Goal: Information Seeking & Learning: Learn about a topic

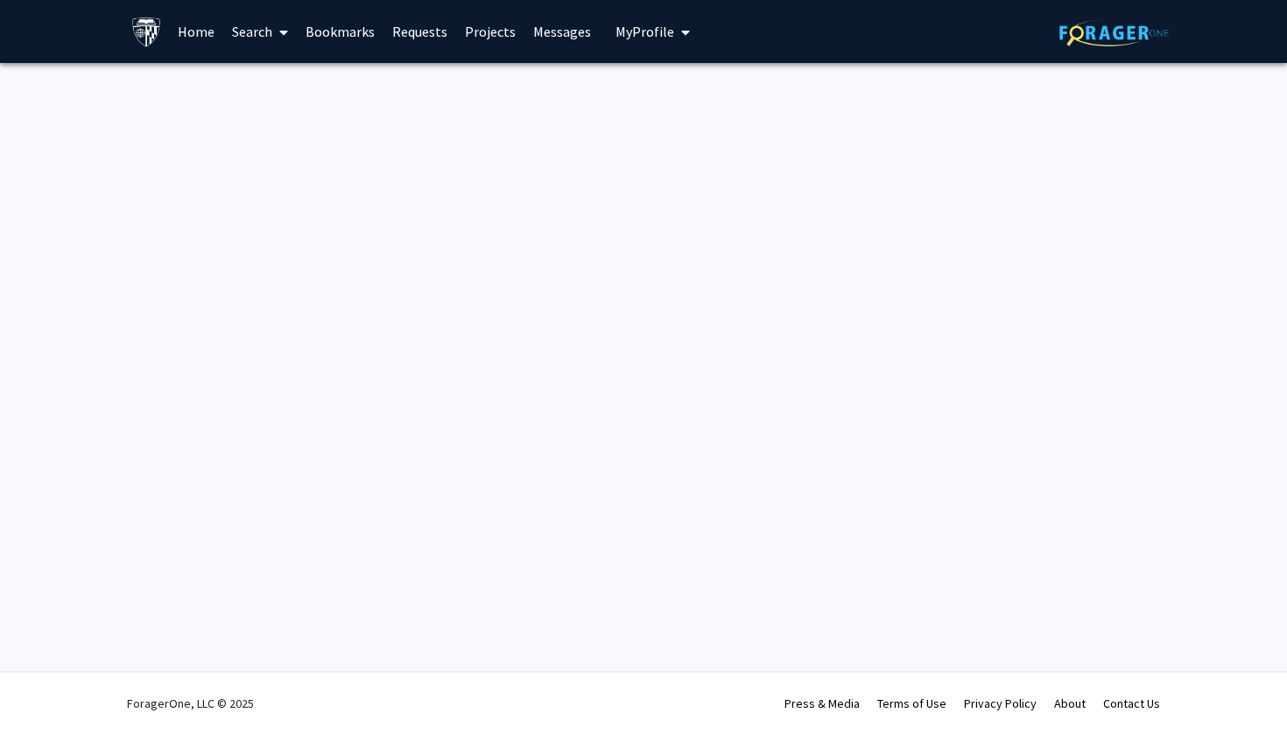
click at [1110, 135] on div "Skip navigation Home Search Bookmarks Requests Projects Messages My Profile Rub…" at bounding box center [643, 367] width 1287 height 734
click at [1107, 29] on img at bounding box center [1113, 32] width 109 height 27
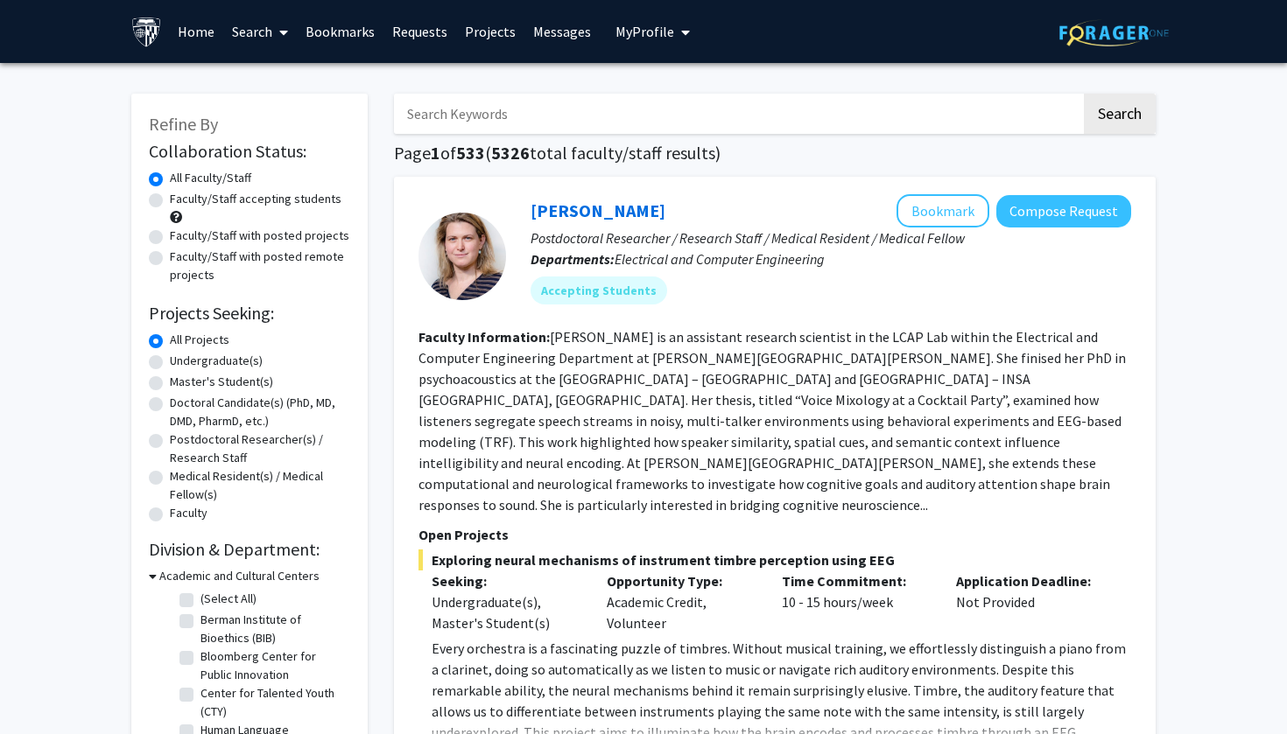
click at [170, 200] on label "Faculty/Staff accepting students" at bounding box center [256, 199] width 172 height 18
click at [170, 200] on input "Faculty/Staff accepting students" at bounding box center [175, 195] width 11 height 11
radio input "true"
click at [170, 384] on label "Master's Student(s)" at bounding box center [221, 382] width 103 height 18
click at [170, 384] on input "Master's Student(s)" at bounding box center [175, 378] width 11 height 11
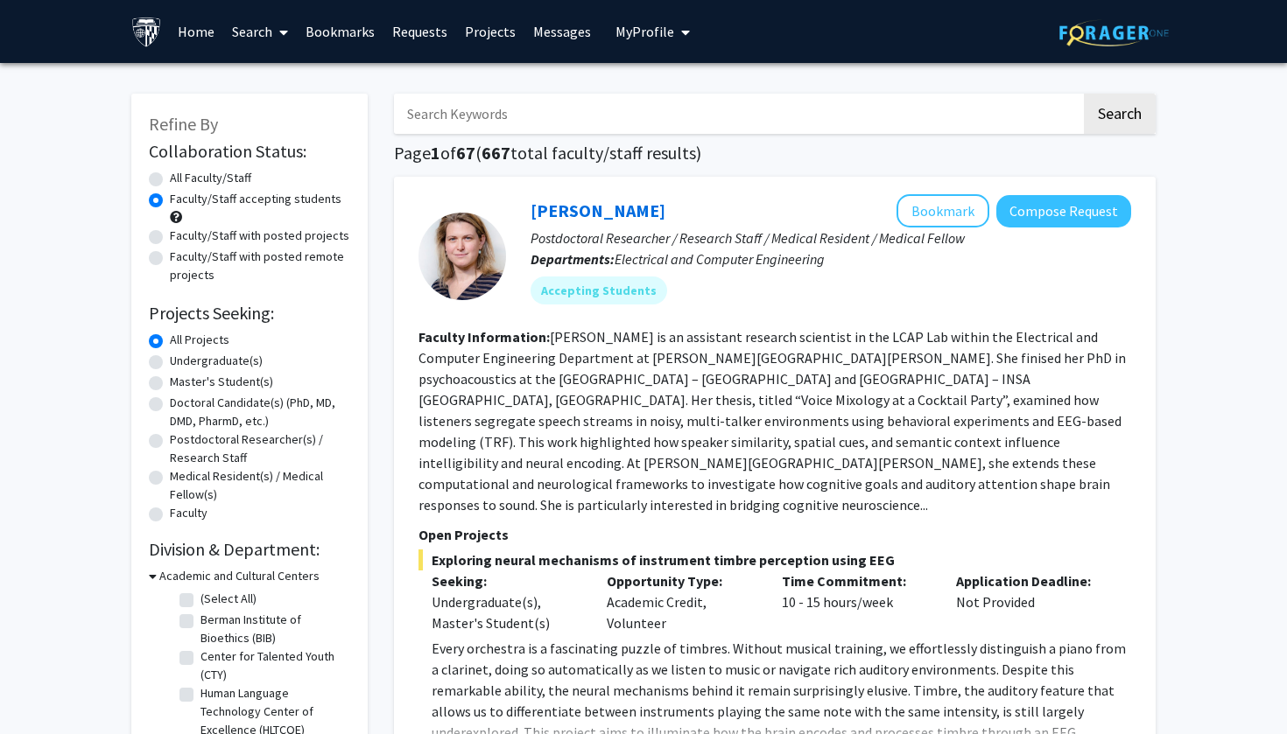
radio input "true"
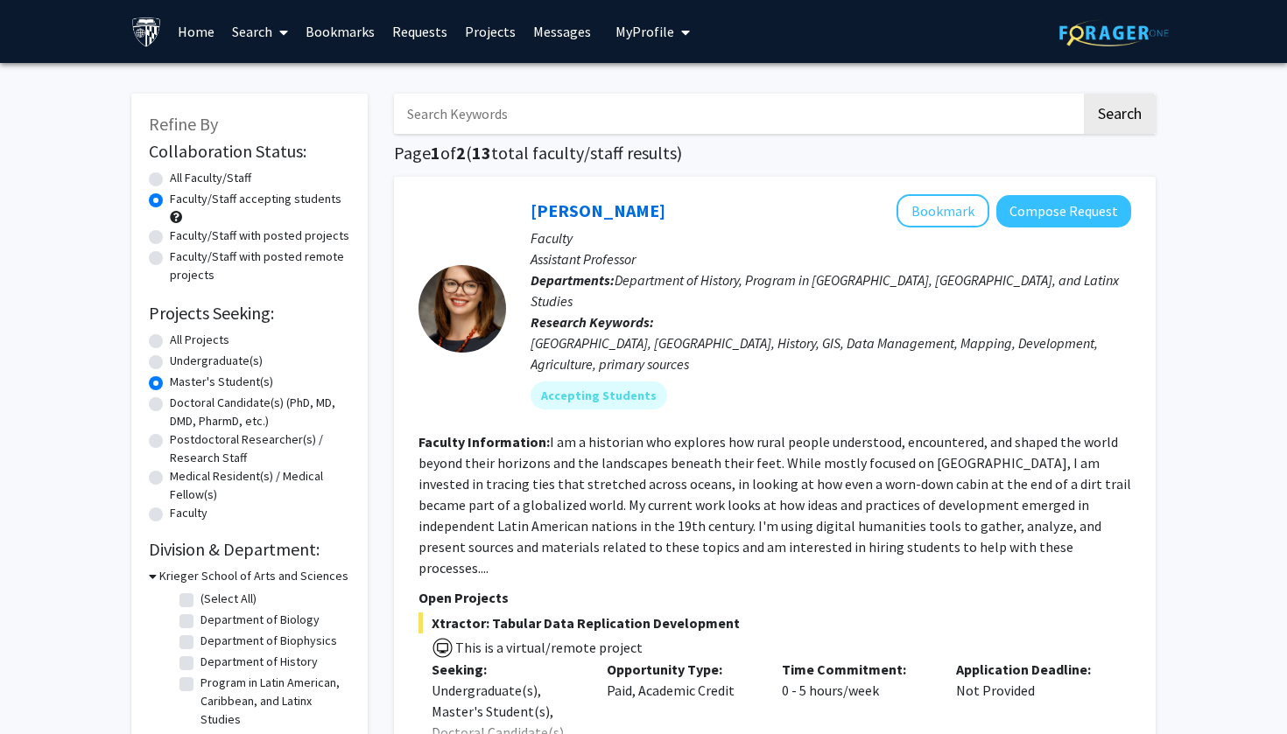
click at [170, 405] on label "Doctoral Candidate(s) (PhD, MD, DMD, PharmD, etc.)" at bounding box center [260, 412] width 180 height 37
click at [170, 405] on input "Doctoral Candidate(s) (PhD, MD, DMD, PharmD, etc.)" at bounding box center [175, 399] width 11 height 11
radio input "true"
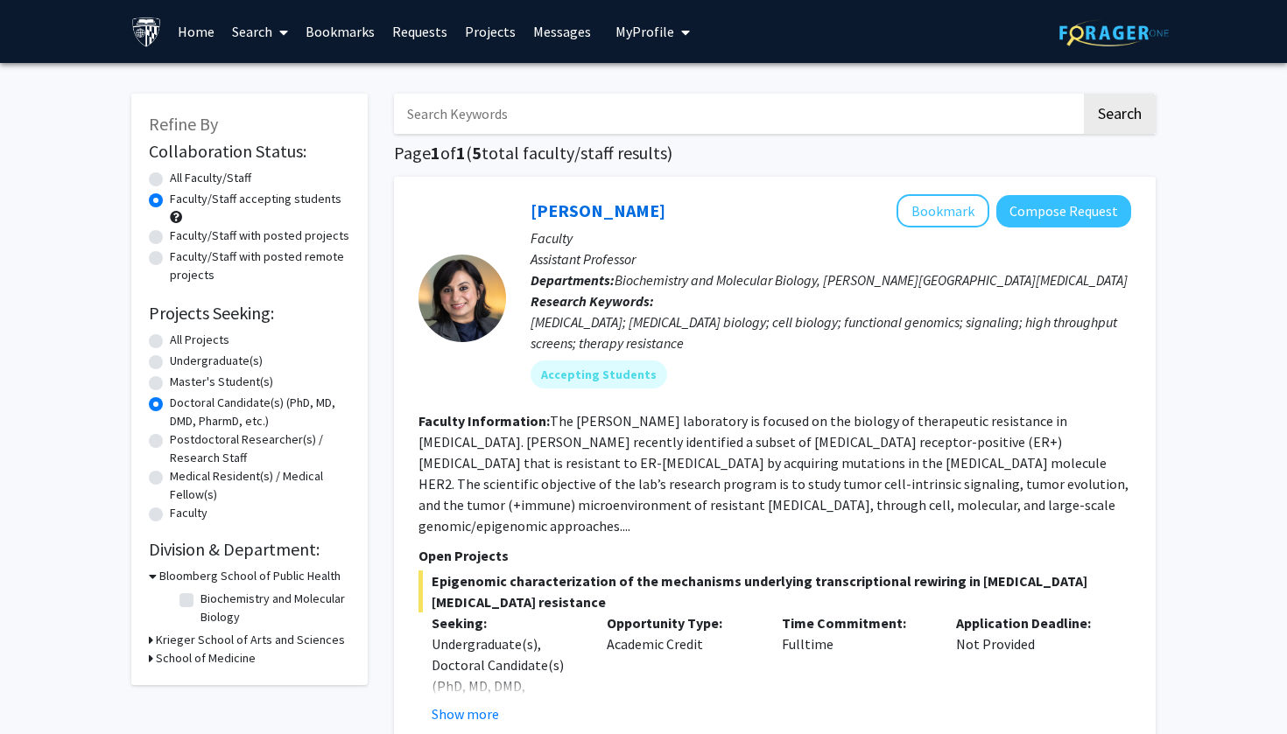
click at [170, 380] on label "Master's Student(s)" at bounding box center [221, 382] width 103 height 18
click at [170, 380] on input "Master's Student(s)" at bounding box center [175, 378] width 11 height 11
radio input "true"
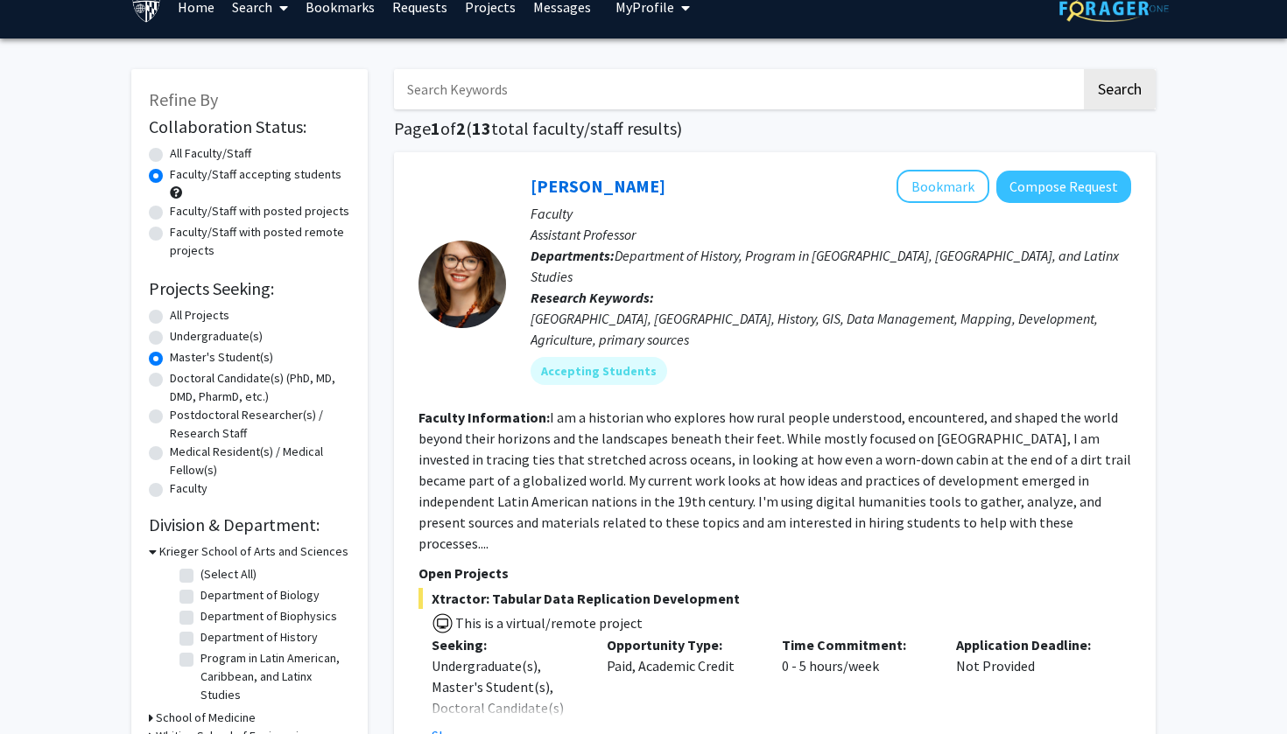
scroll to position [22, 0]
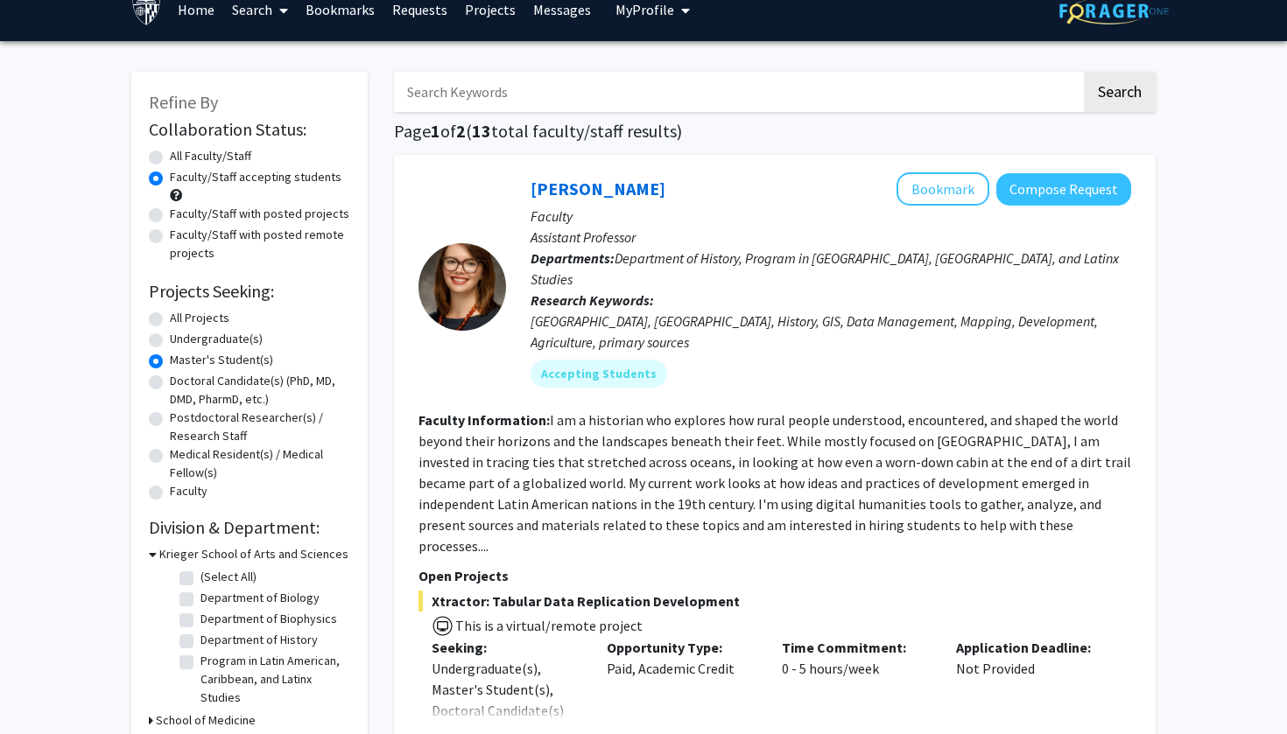
click at [632, 98] on input "Search Keywords" at bounding box center [737, 92] width 687 height 40
type input "health economics"
click at [1119, 95] on button "Search" at bounding box center [1120, 92] width 72 height 40
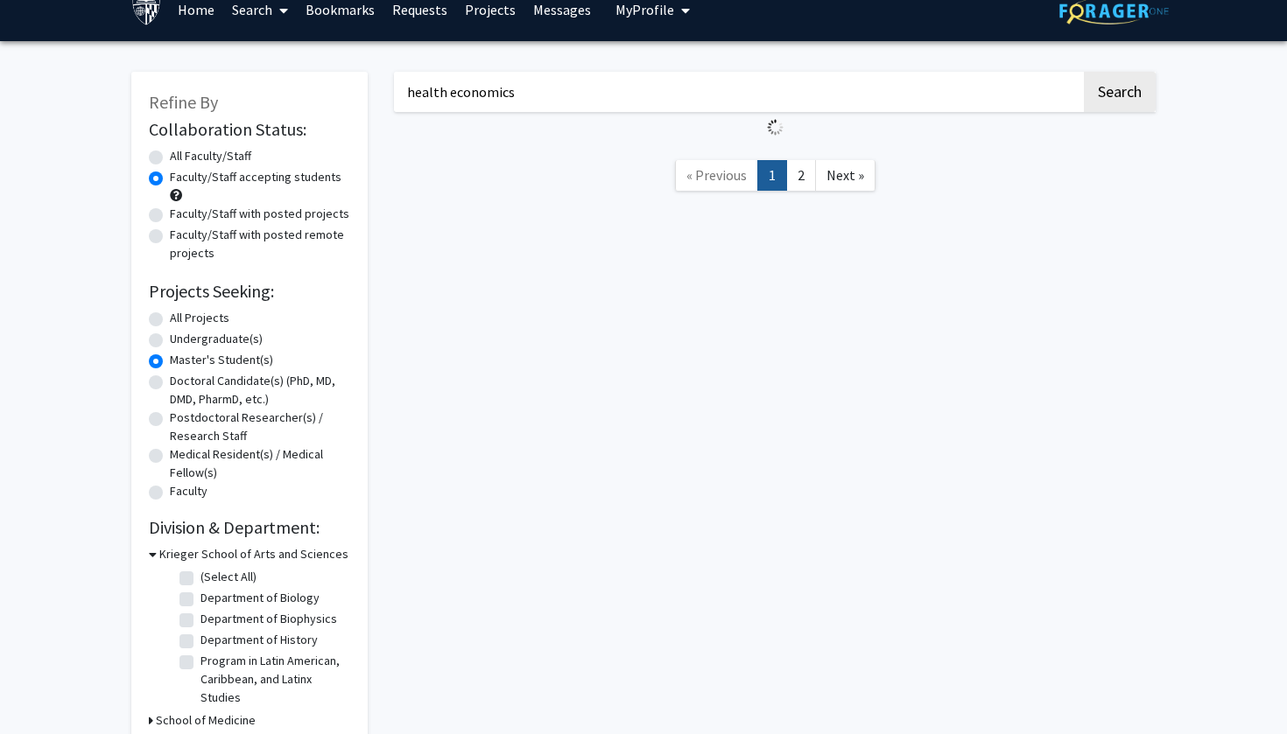
radio input "true"
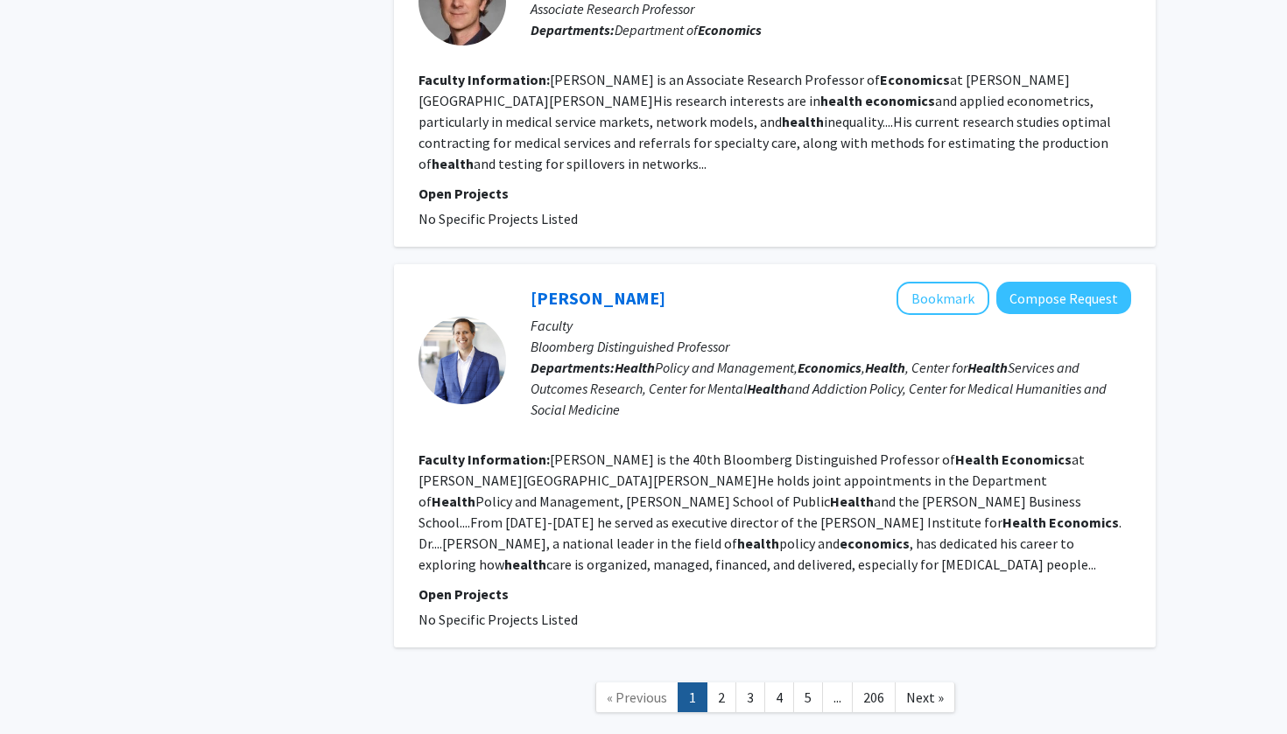
scroll to position [3195, 0]
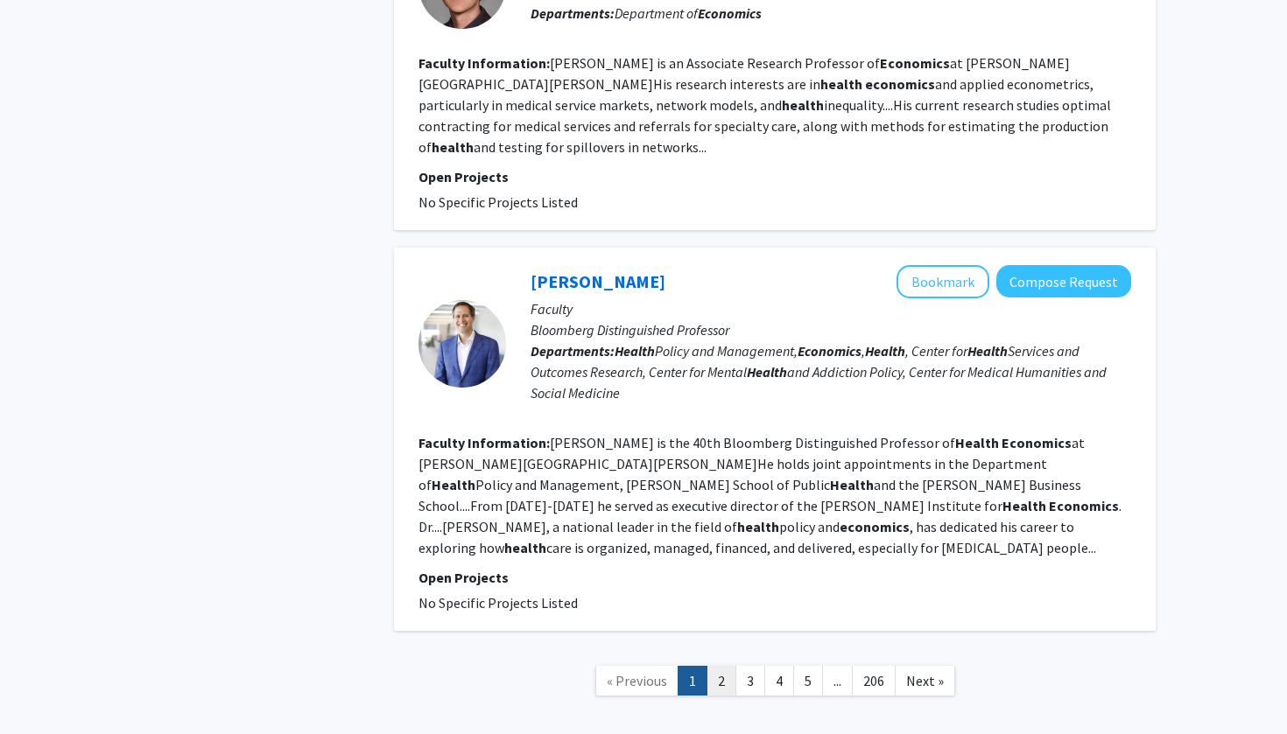
click at [720, 666] on link "2" at bounding box center [721, 681] width 30 height 31
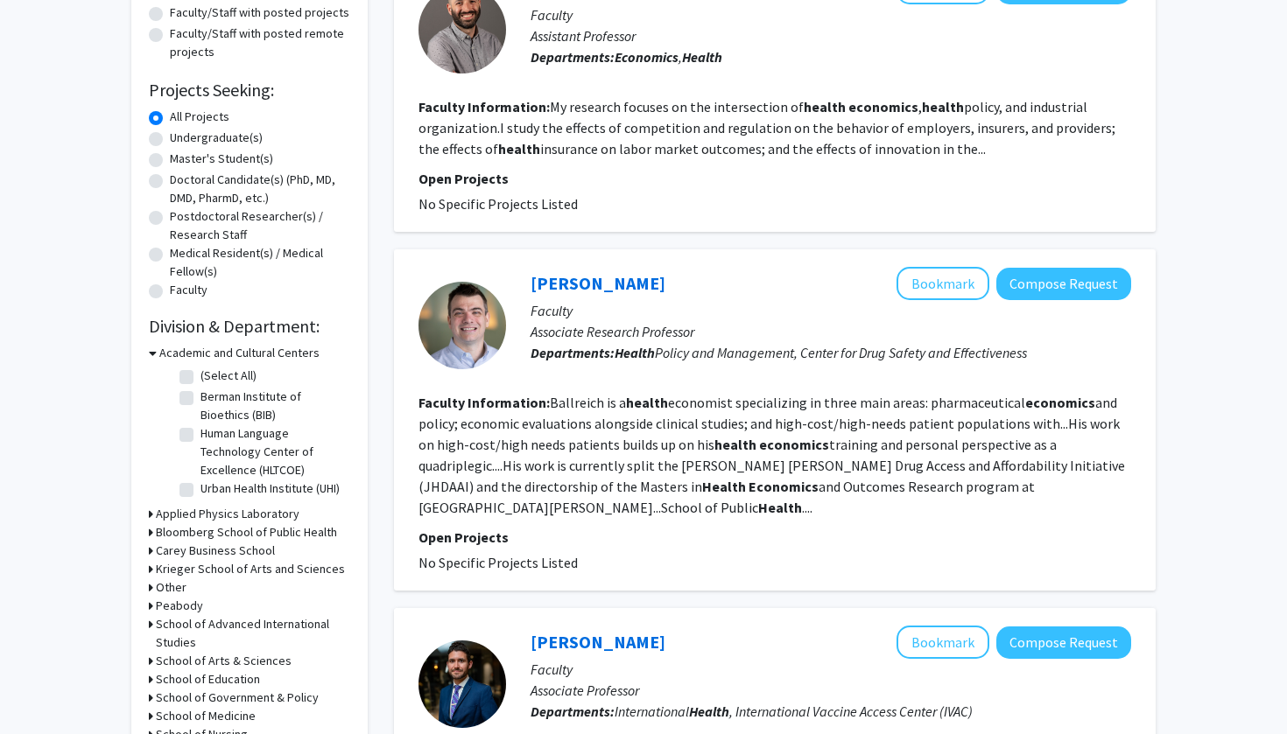
scroll to position [232, 0]
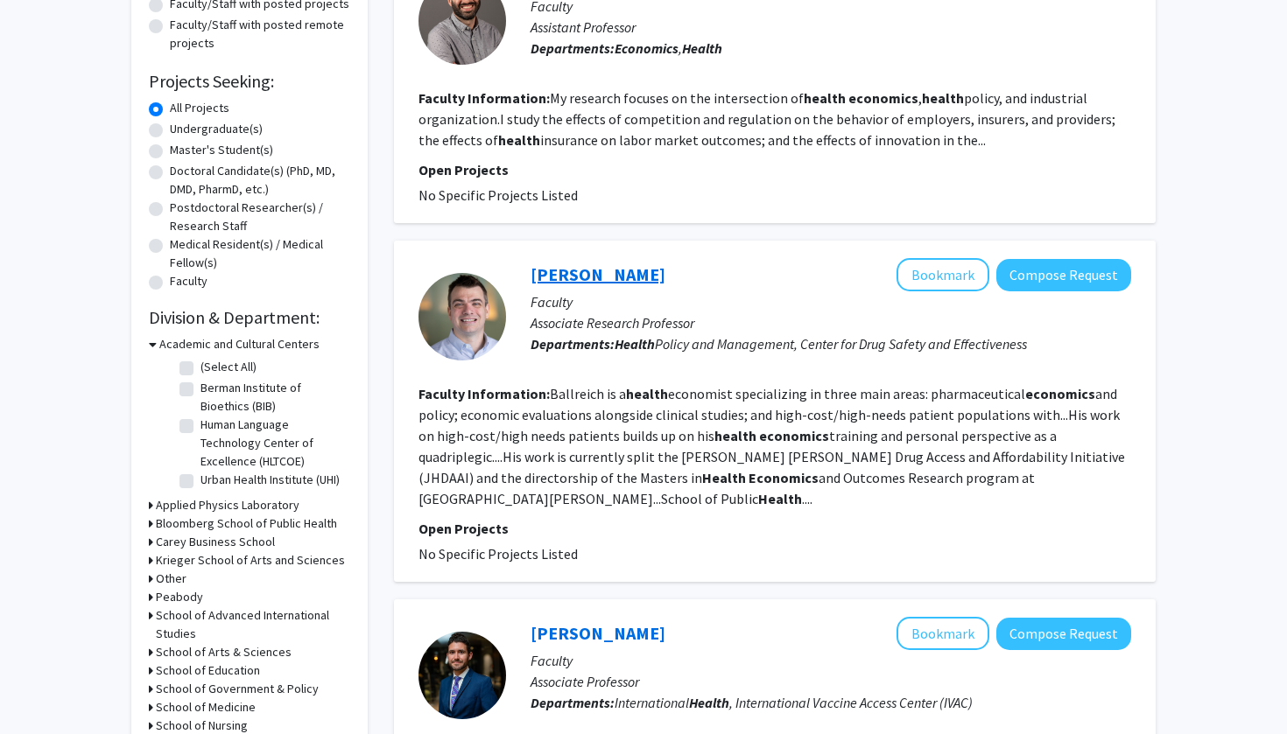
click at [628, 269] on link "[PERSON_NAME]" at bounding box center [597, 274] width 135 height 22
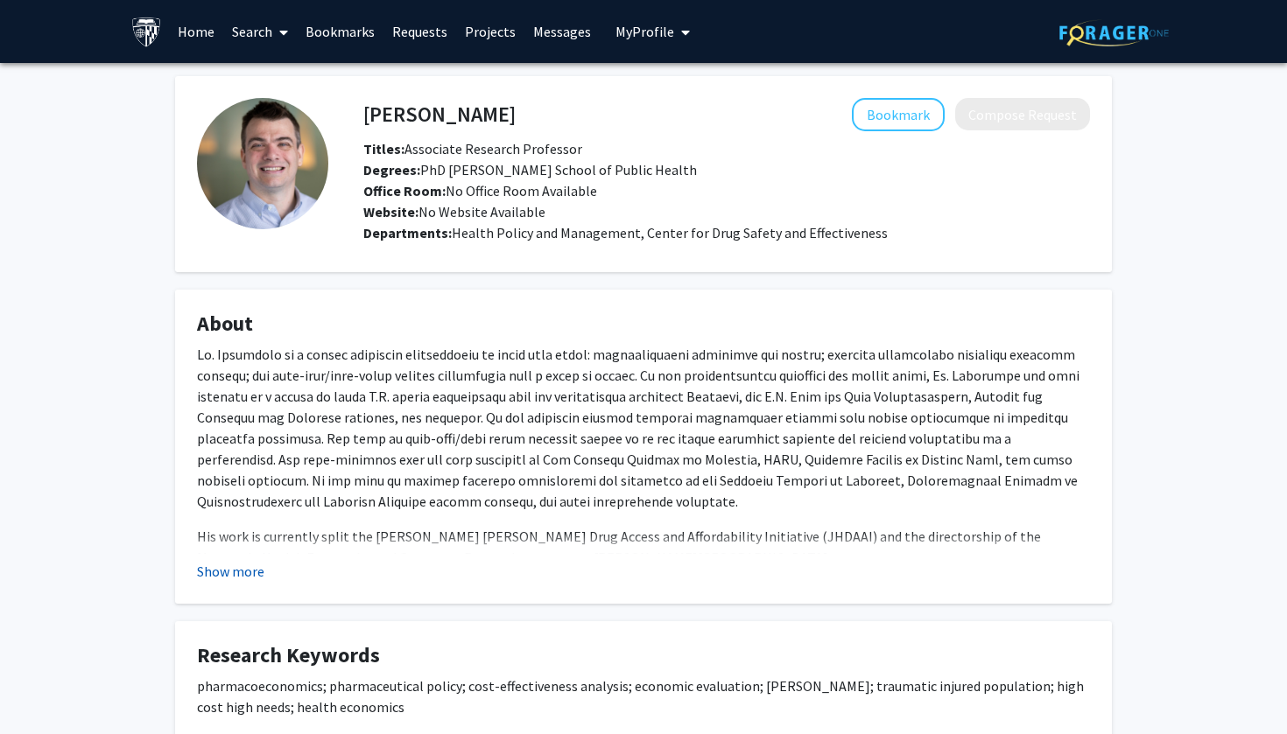
click at [251, 575] on button "Show more" at bounding box center [230, 571] width 67 height 21
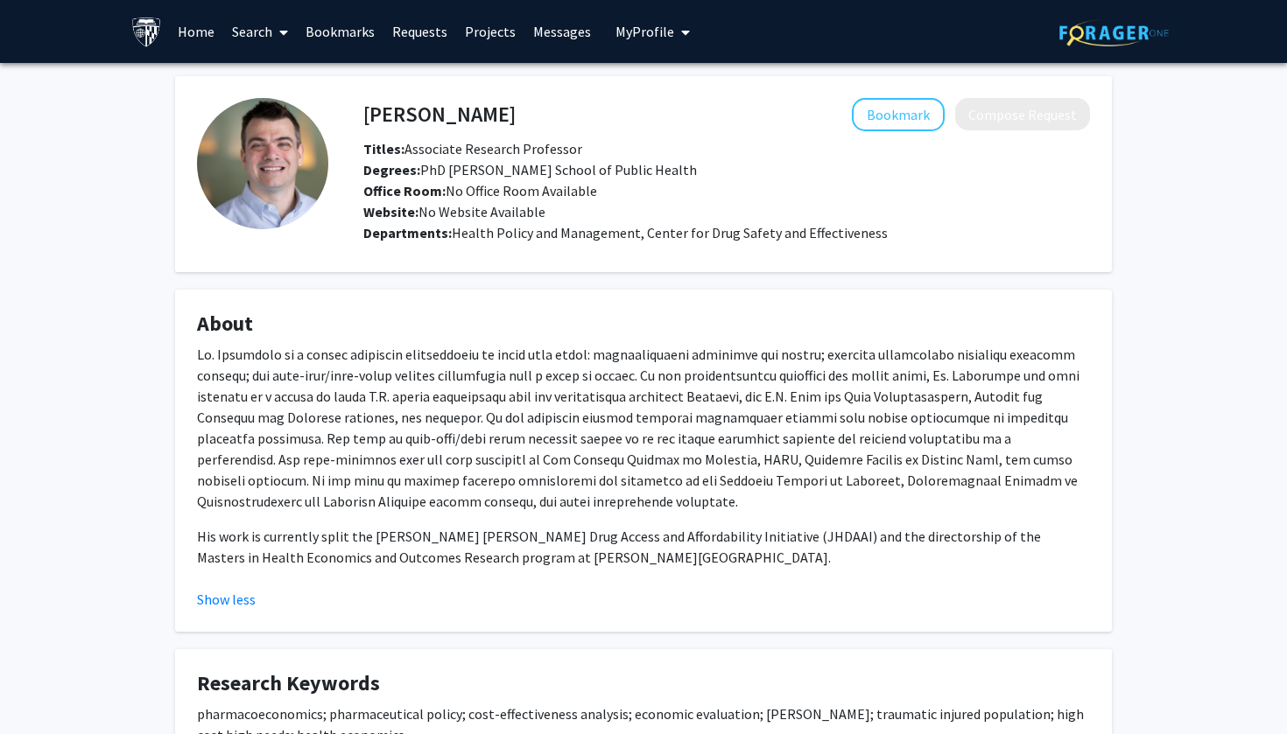
click at [144, 547] on div "Jeromie Ballreich Bookmark Compose Request Titles: Associate Research Professor…" at bounding box center [643, 450] width 1287 height 775
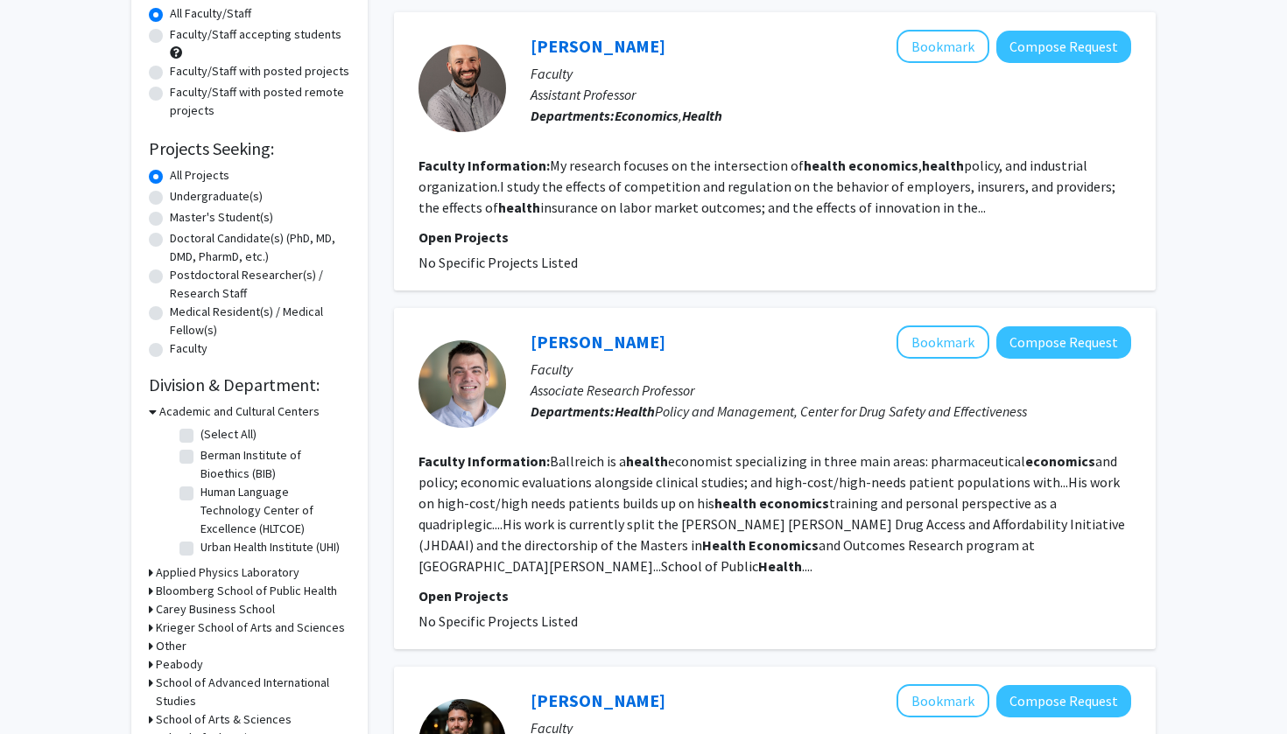
scroll to position [-8, 0]
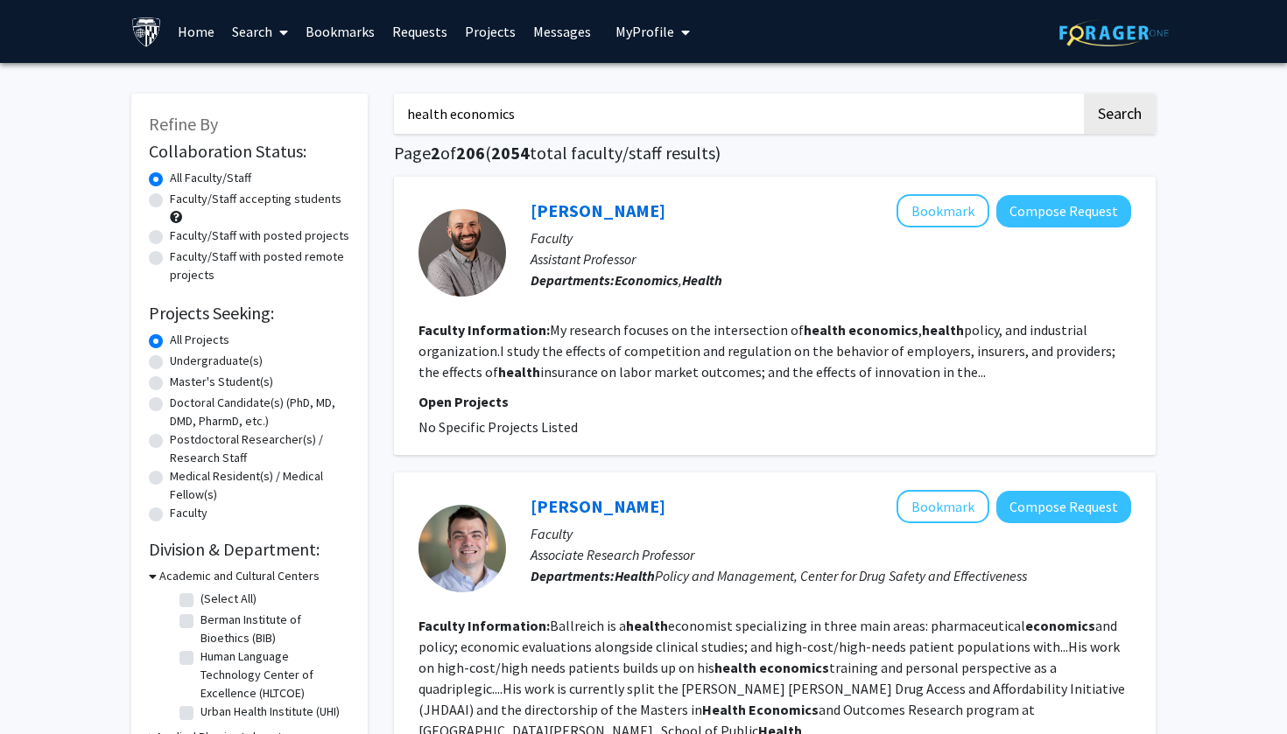
click at [170, 208] on label "Faculty/Staff accepting students" at bounding box center [256, 199] width 172 height 18
click at [170, 201] on input "Faculty/Staff accepting students" at bounding box center [175, 195] width 11 height 11
radio input "true"
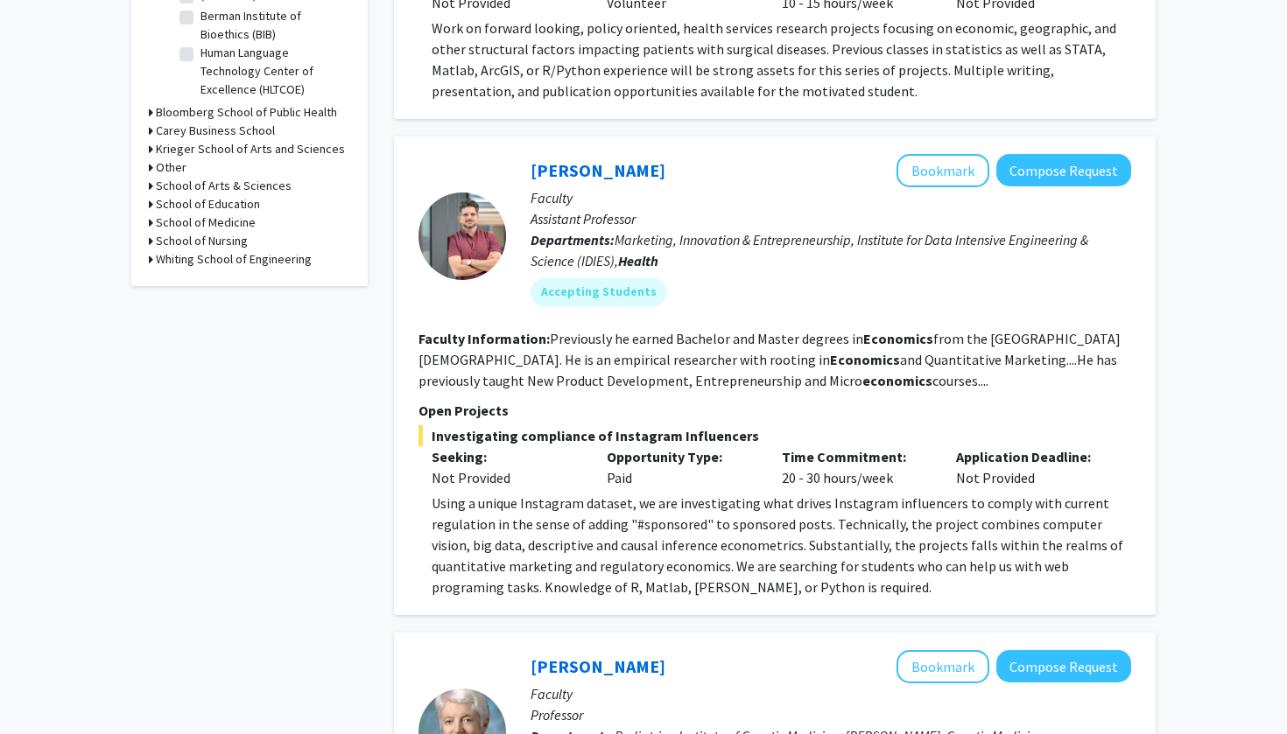
scroll to position [613, 0]
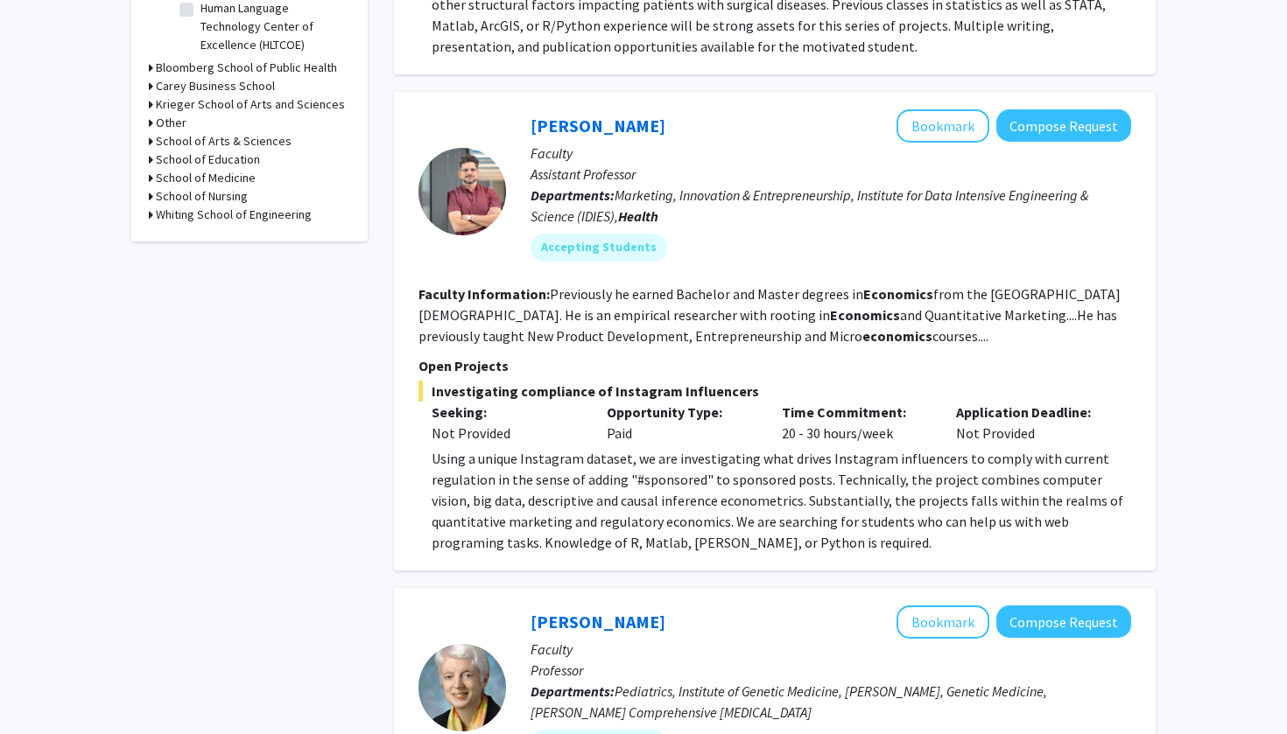
scroll to position [646, 0]
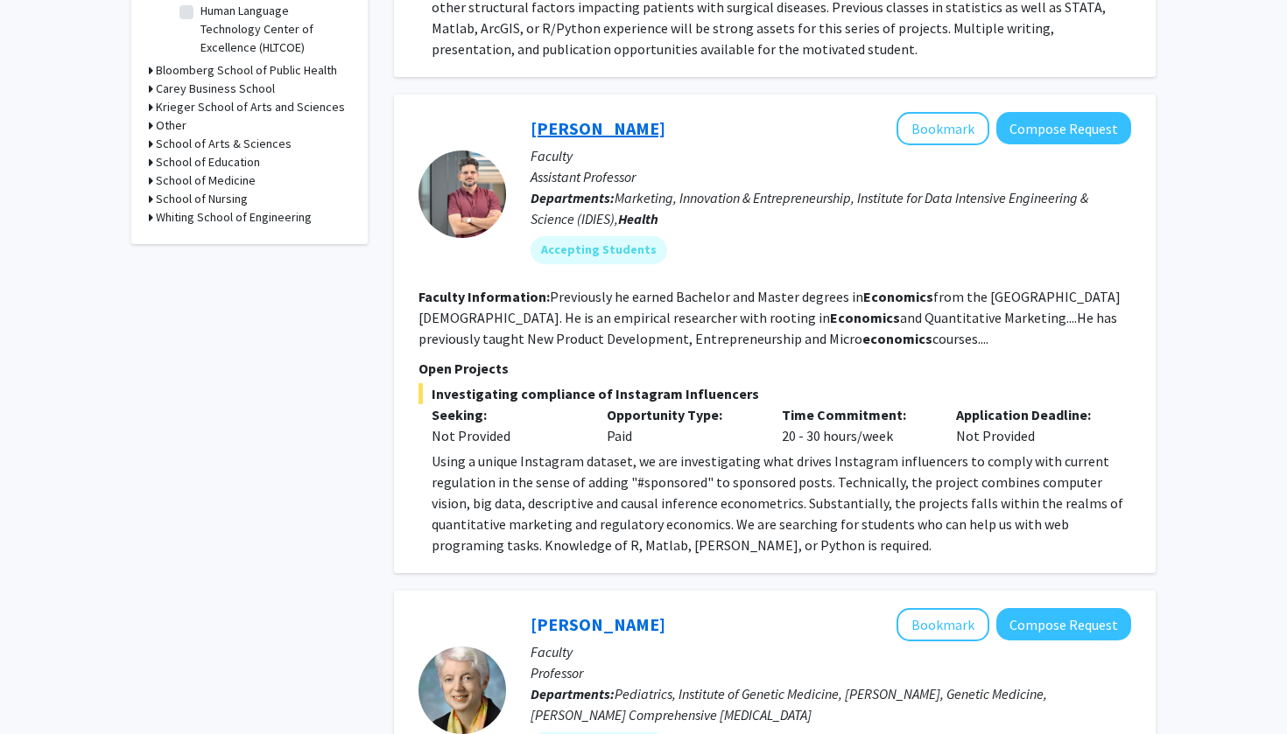
click at [614, 117] on link "[PERSON_NAME]" at bounding box center [597, 128] width 135 height 22
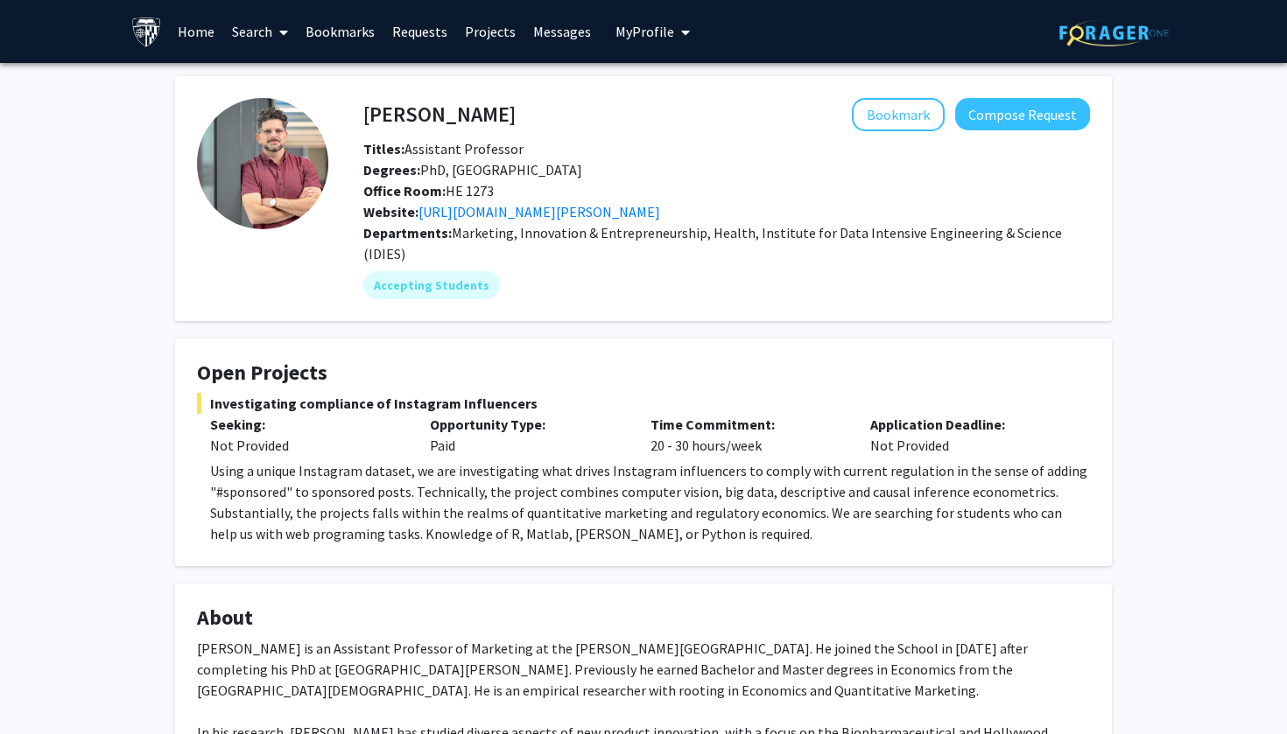
click at [69, 530] on div "Manuel Hermosilla Bookmark Compose Request Titles: Assistant Professor Degrees:…" at bounding box center [643, 552] width 1287 height 978
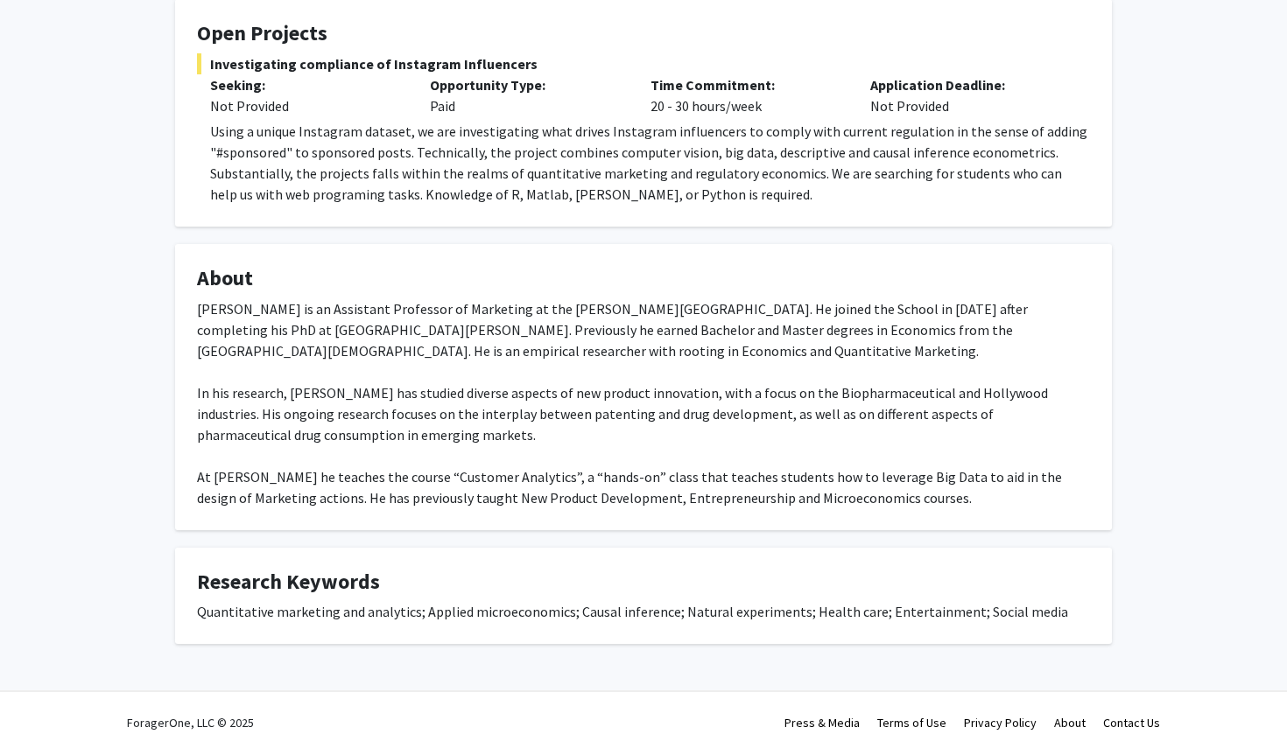
scroll to position [339, 0]
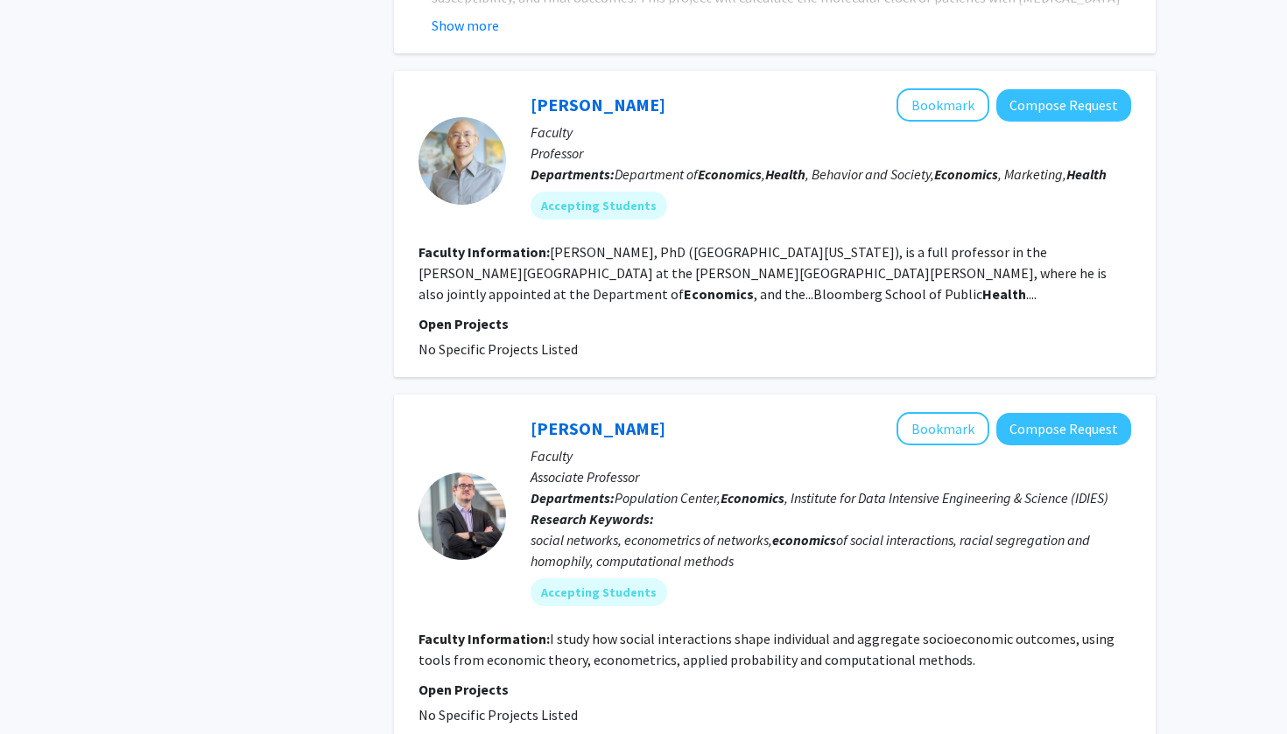
scroll to position [4285, 0]
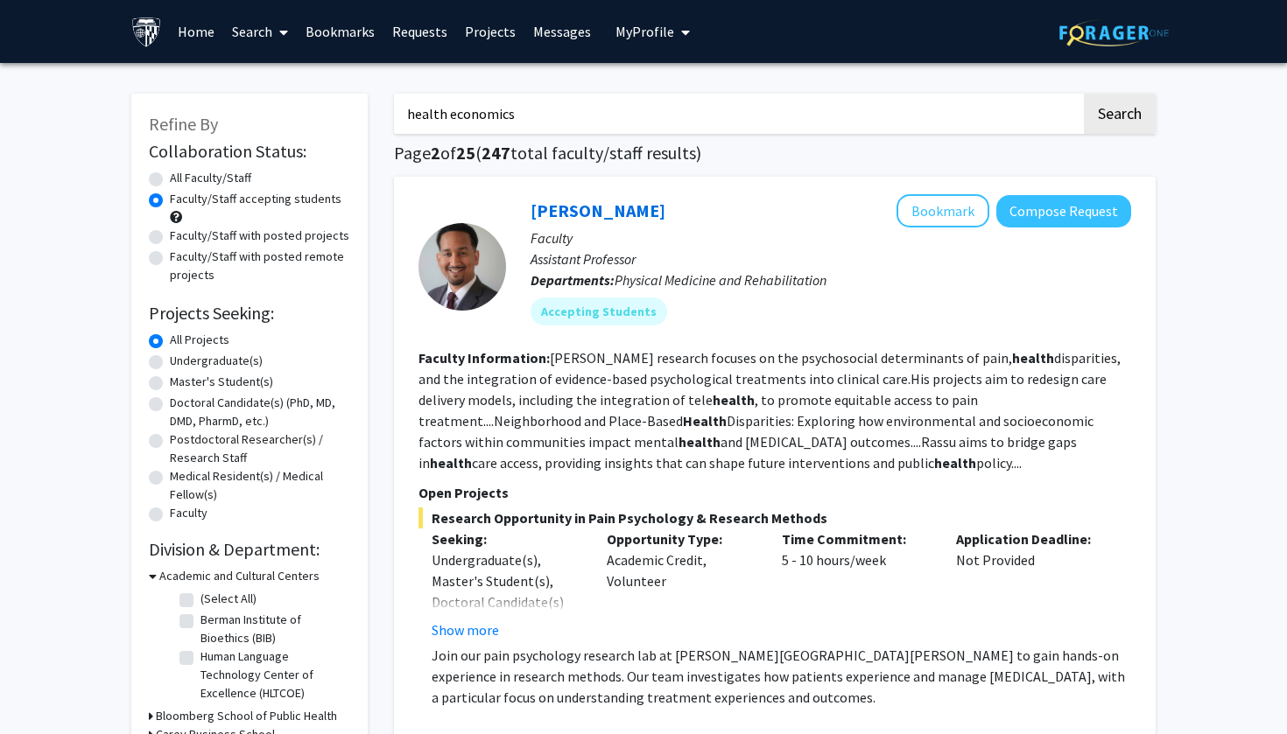
click at [894, 512] on span "Research Opportunity in Pain Psychology & Research Methods" at bounding box center [774, 518] width 712 height 21
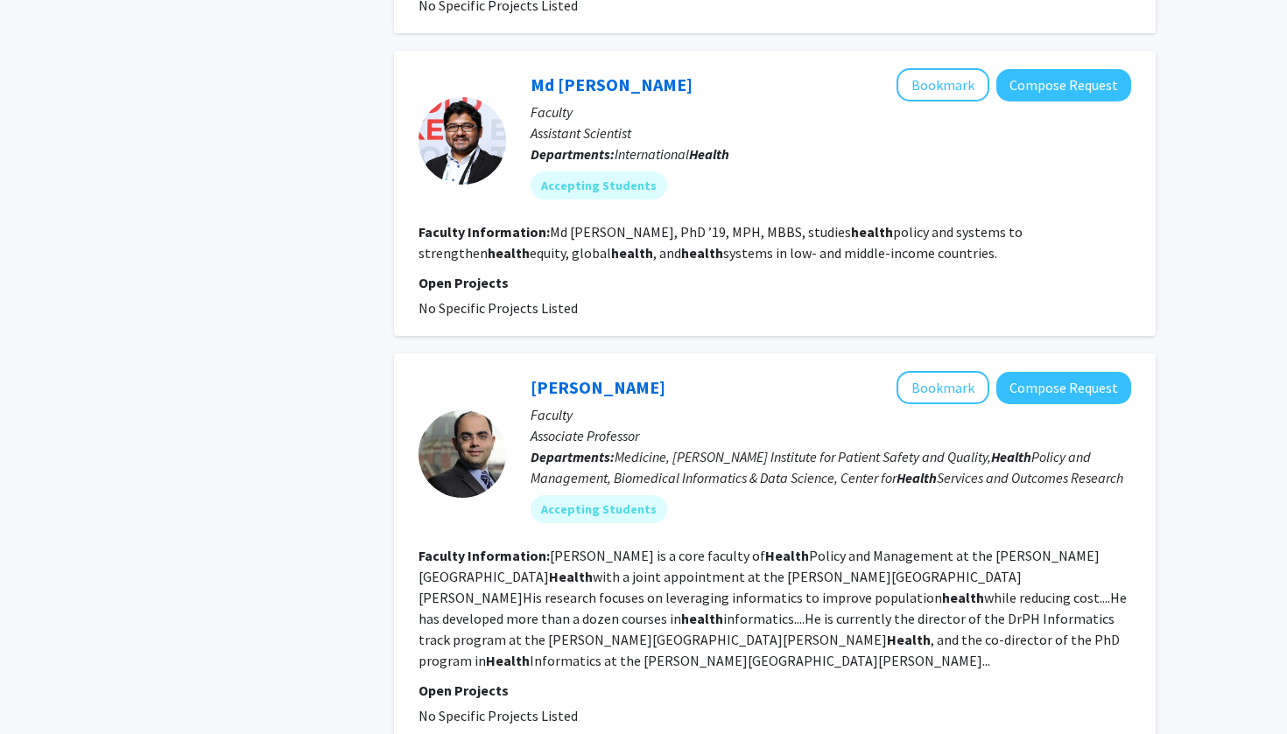
scroll to position [2325, 0]
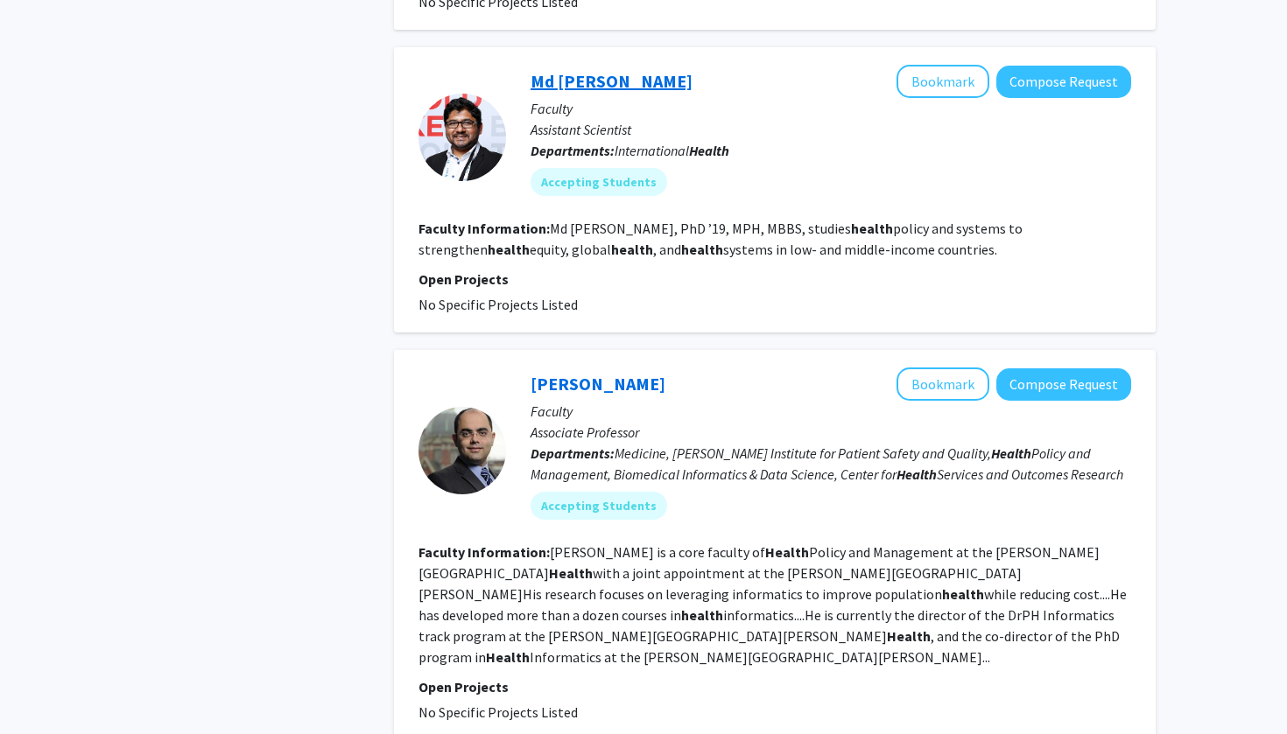
click at [582, 70] on link "Md Zabir Hasan" at bounding box center [611, 81] width 162 height 22
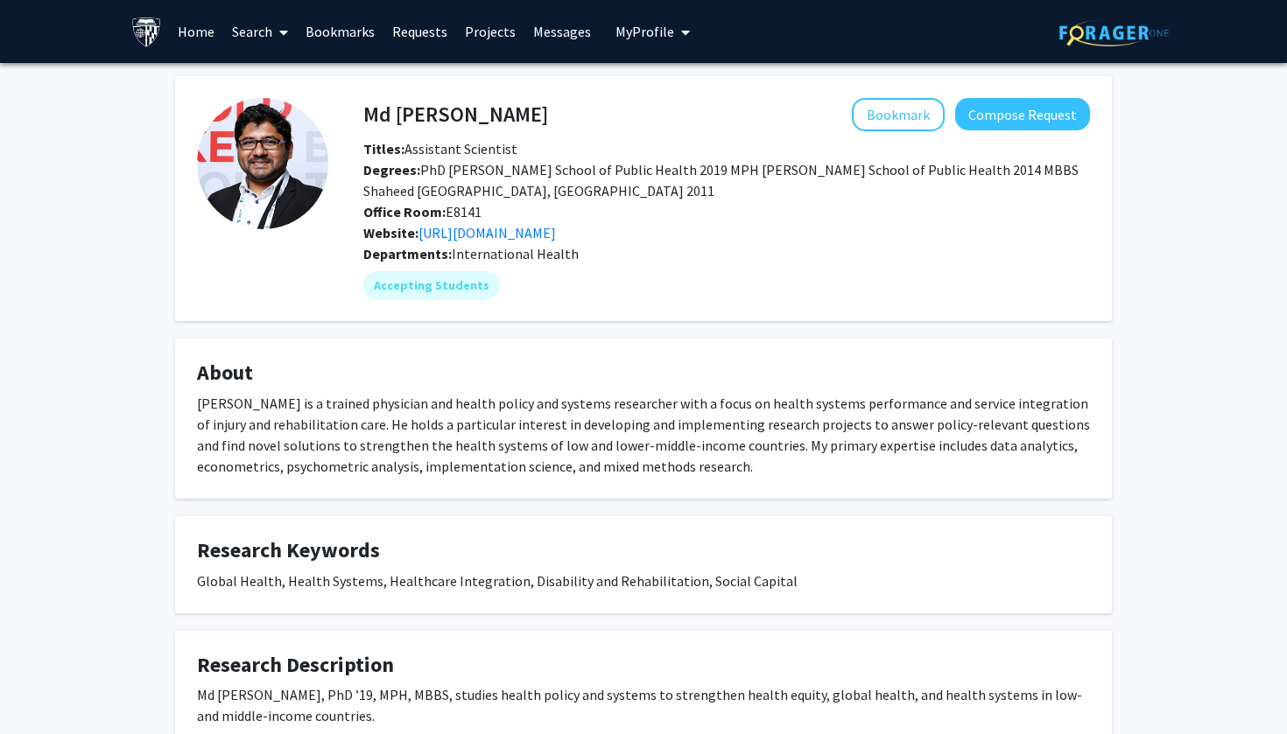
click at [158, 354] on div "Md Zabir Hasan Bookmark Compose Request Titles: Assistant Scientist Degrees: Ph…" at bounding box center [643, 434] width 1287 height 742
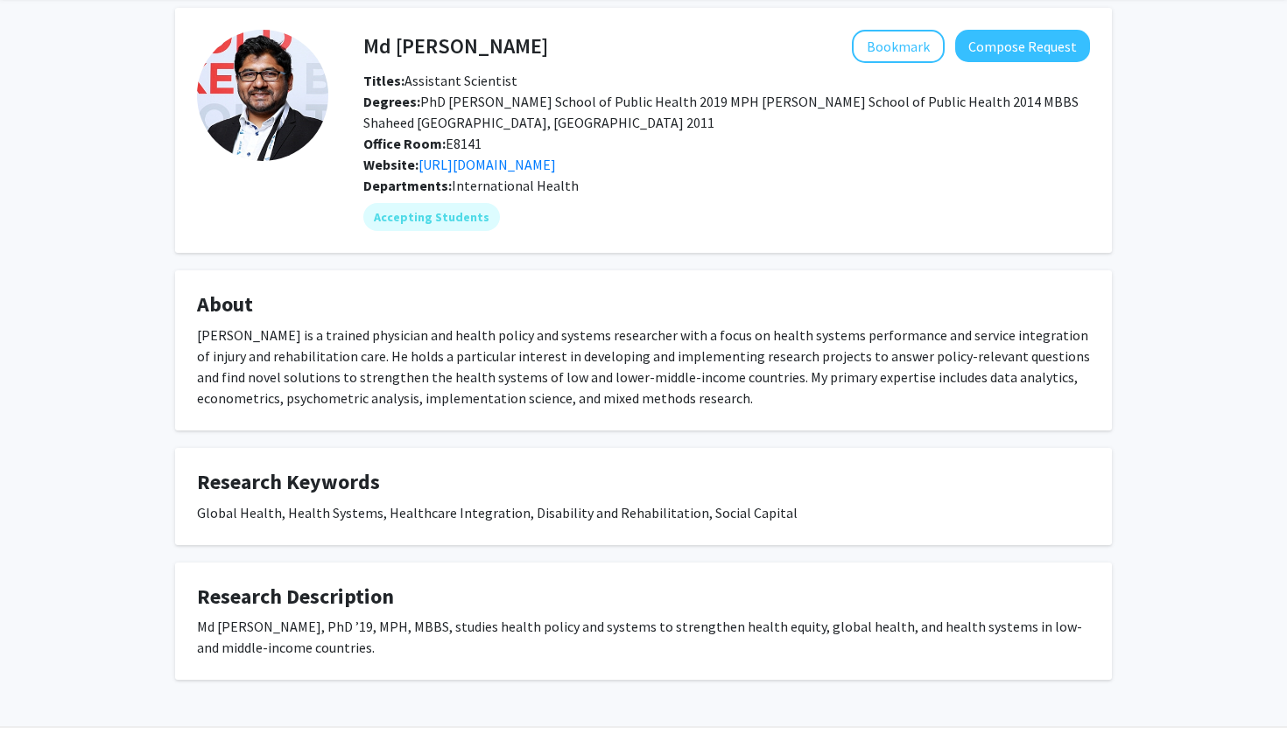
scroll to position [66, 0]
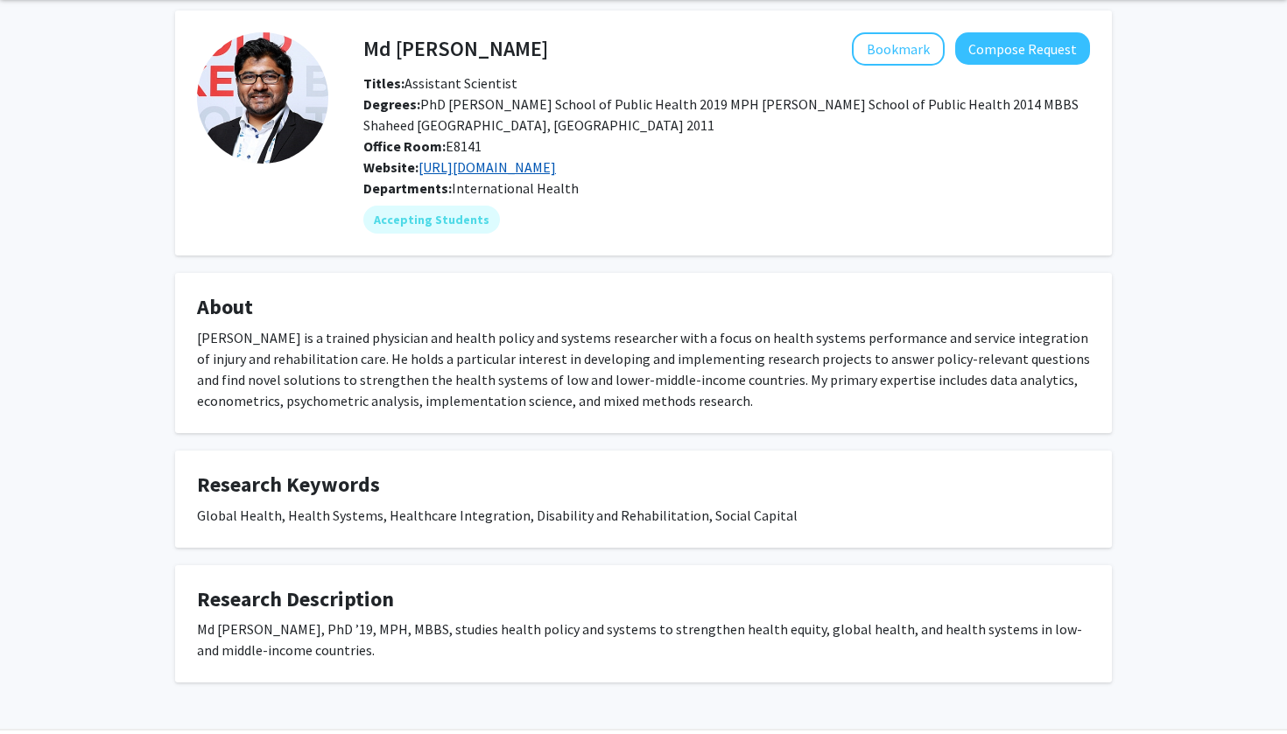
click at [448, 173] on link "https://publichealth.jhu.edu/faculty/3971/md-zabir-hasan" at bounding box center [486, 167] width 137 height 18
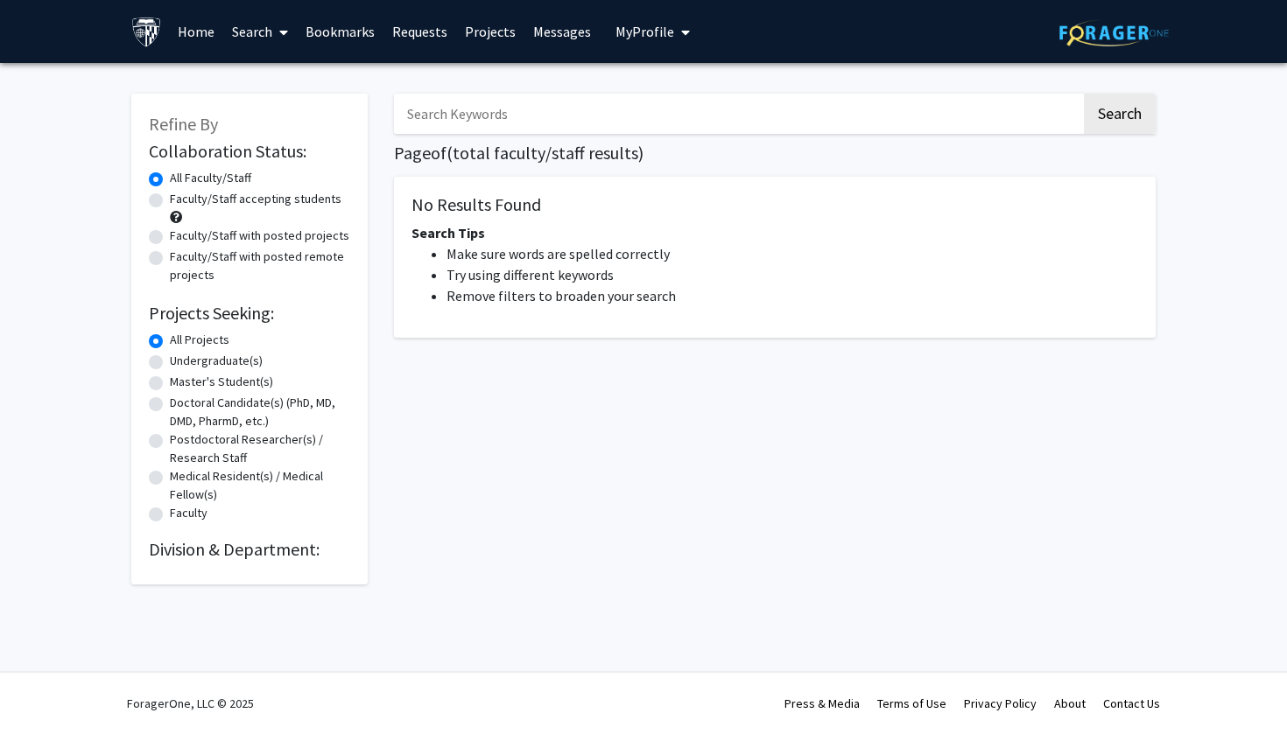
click at [637, 517] on div "Search Page of ( total faculty/staff results) No Results Found Search Tips Make…" at bounding box center [775, 330] width 788 height 509
click at [529, 120] on input "Search Keywords" at bounding box center [737, 114] width 687 height 40
type input "[GEOGRAPHIC_DATA]"
click at [1119, 116] on button "Search" at bounding box center [1120, 114] width 72 height 40
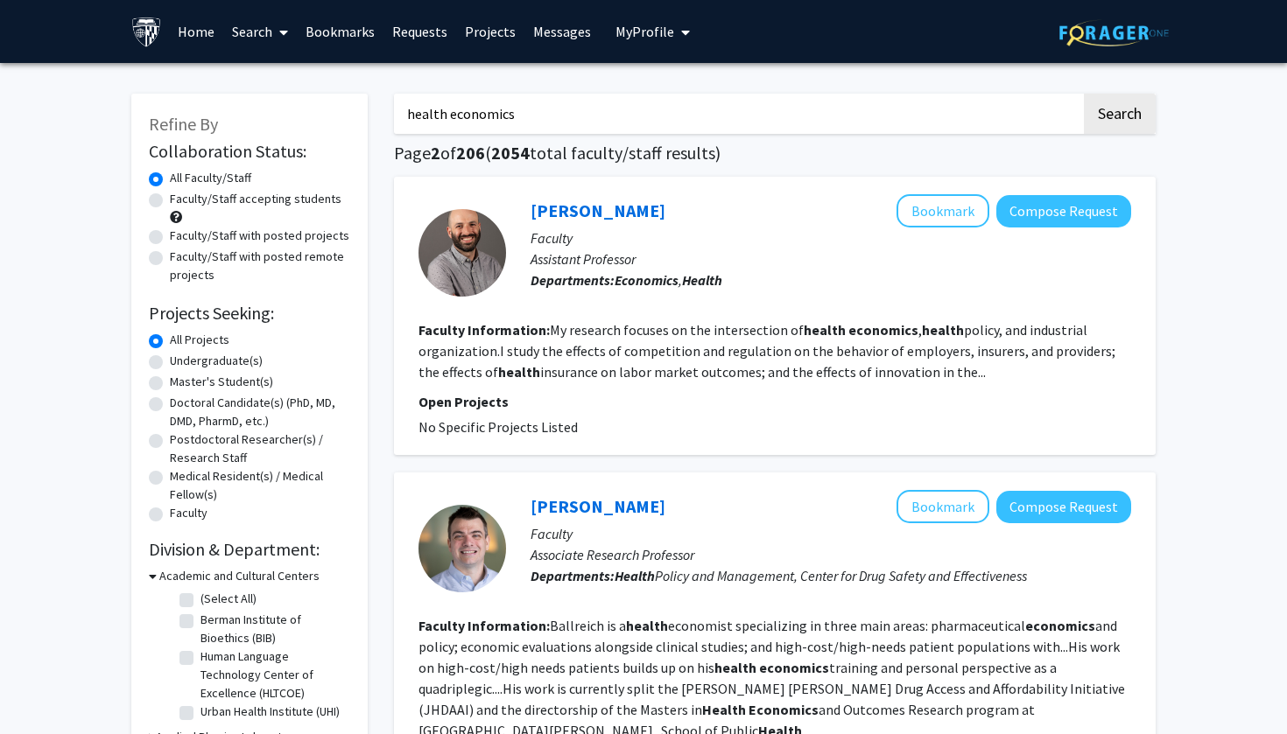
click at [812, 119] on input "health economics" at bounding box center [737, 114] width 687 height 40
type input "h"
type input "[GEOGRAPHIC_DATA]"
click at [1119, 116] on button "Search" at bounding box center [1120, 114] width 72 height 40
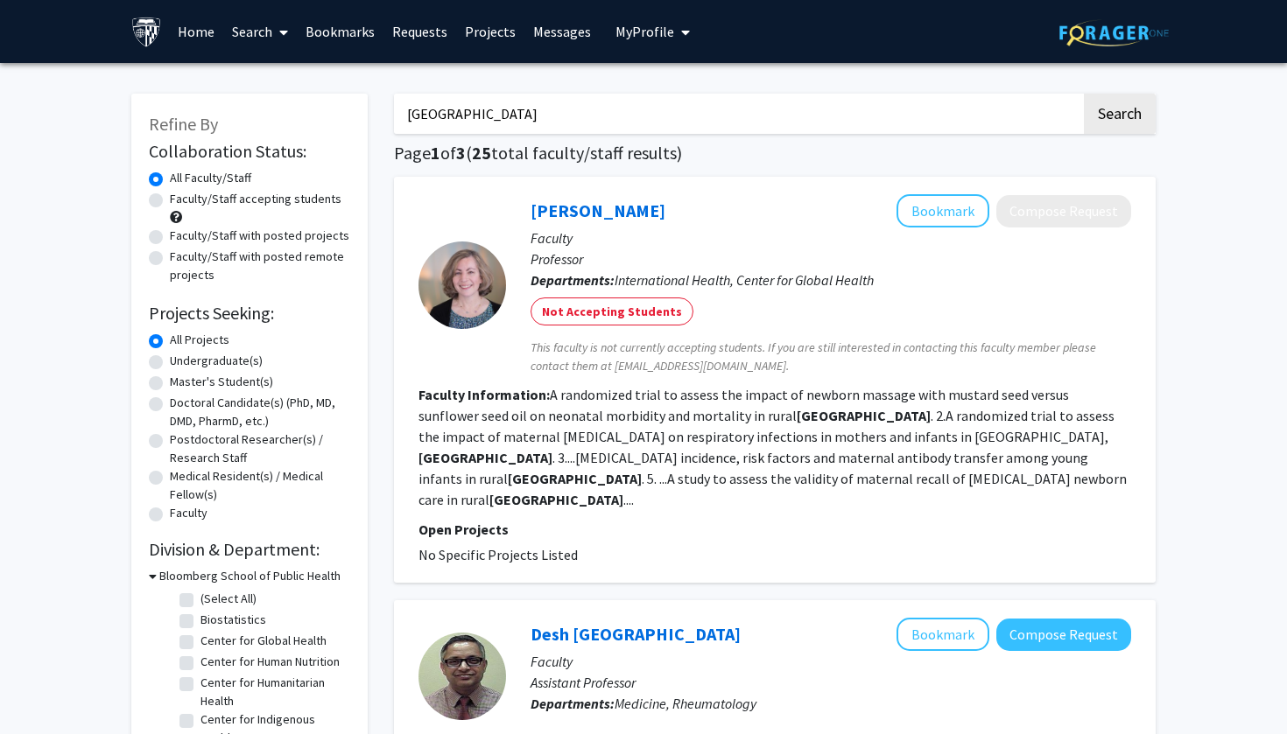
click at [170, 201] on label "Faculty/Staff accepting students" at bounding box center [256, 199] width 172 height 18
click at [170, 201] on input "Faculty/Staff accepting students" at bounding box center [175, 195] width 11 height 11
radio input "true"
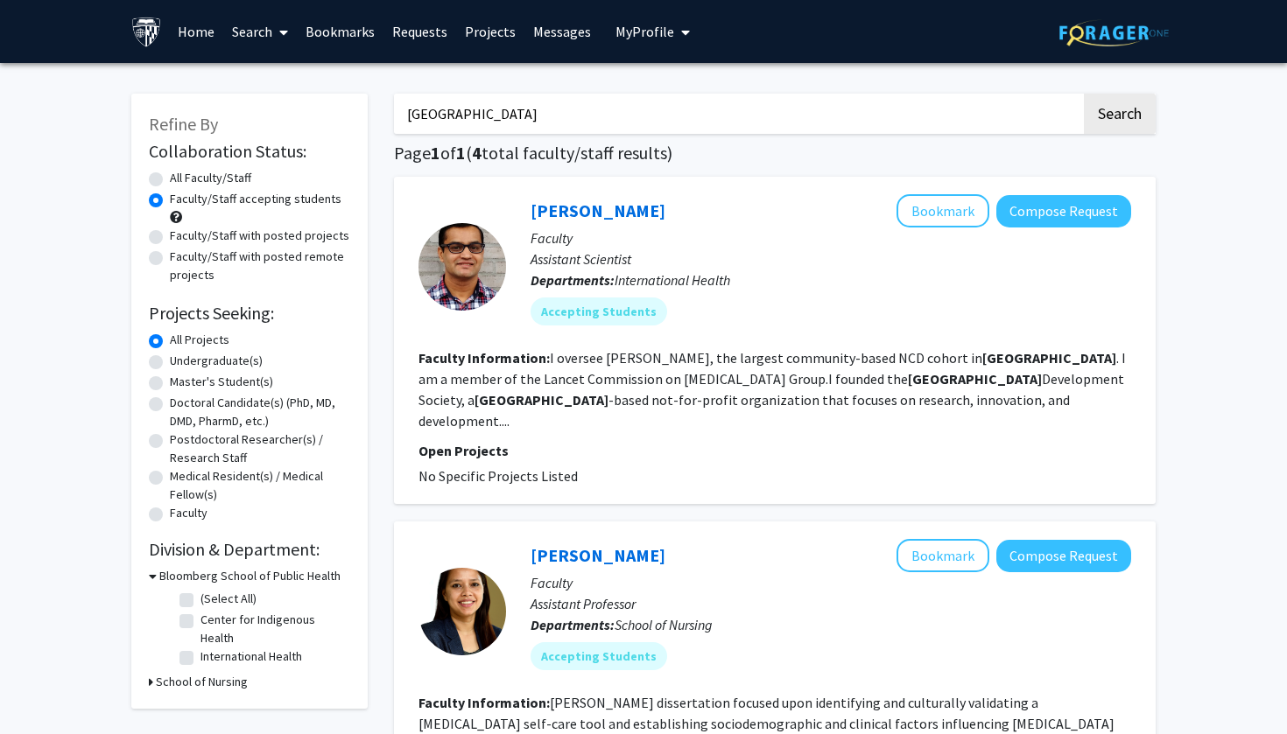
click at [641, 219] on link "[PERSON_NAME]" at bounding box center [597, 211] width 135 height 22
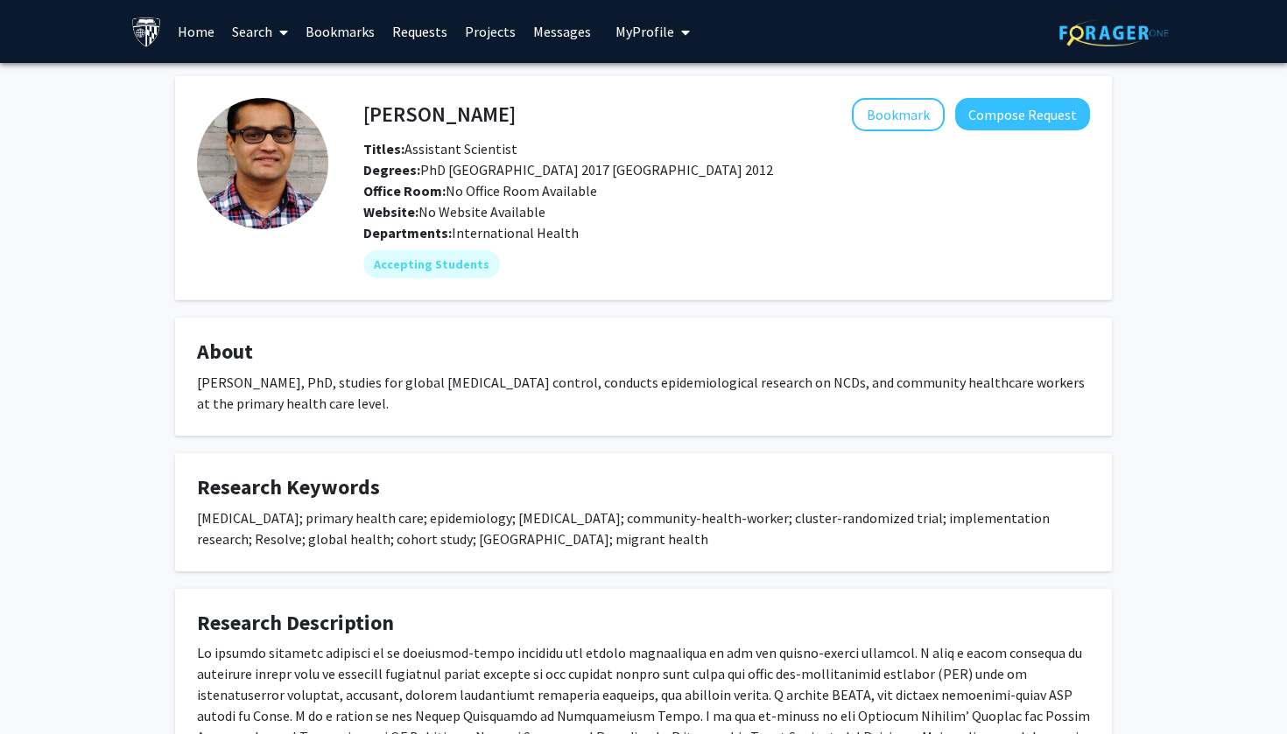
click at [122, 503] on div "Dinesh Neupane Bookmark Compose Request Titles: Assistant Scientist Degrees: Ph…" at bounding box center [643, 476] width 1287 height 826
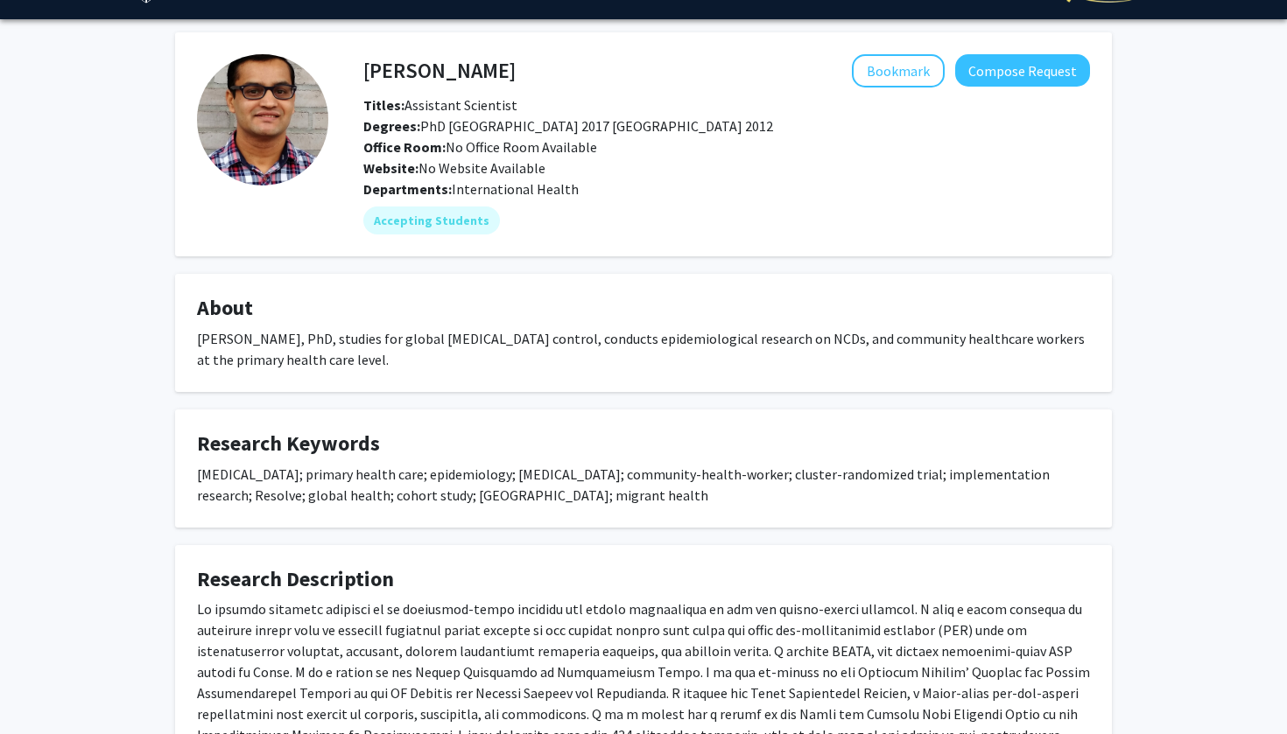
scroll to position [-5, 0]
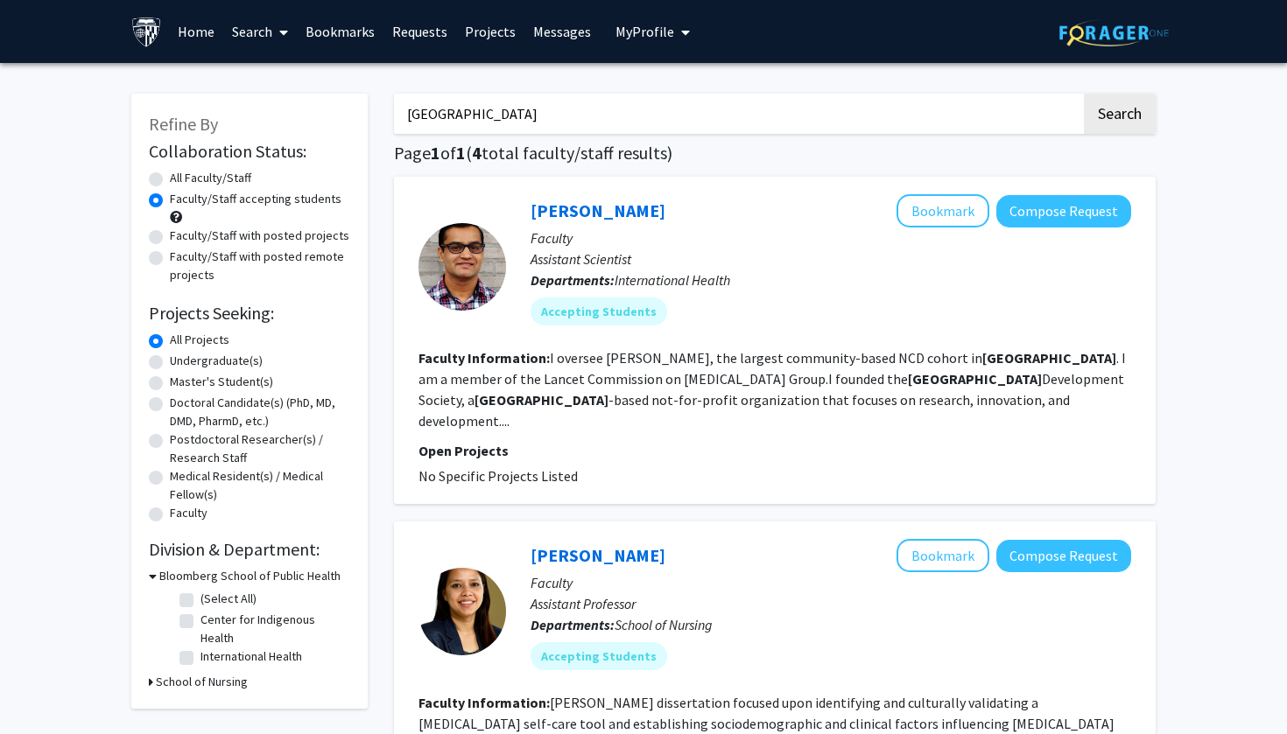
radio input "true"
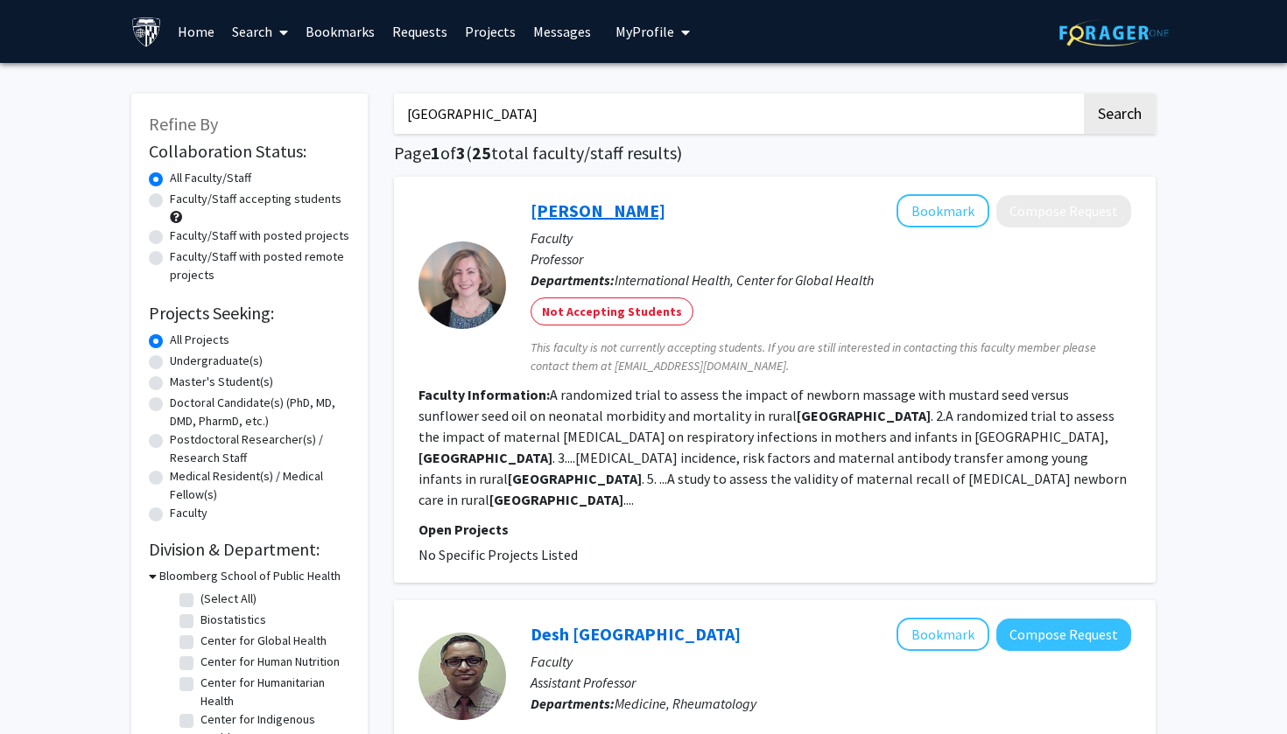
click at [582, 220] on link "[PERSON_NAME]" at bounding box center [597, 211] width 135 height 22
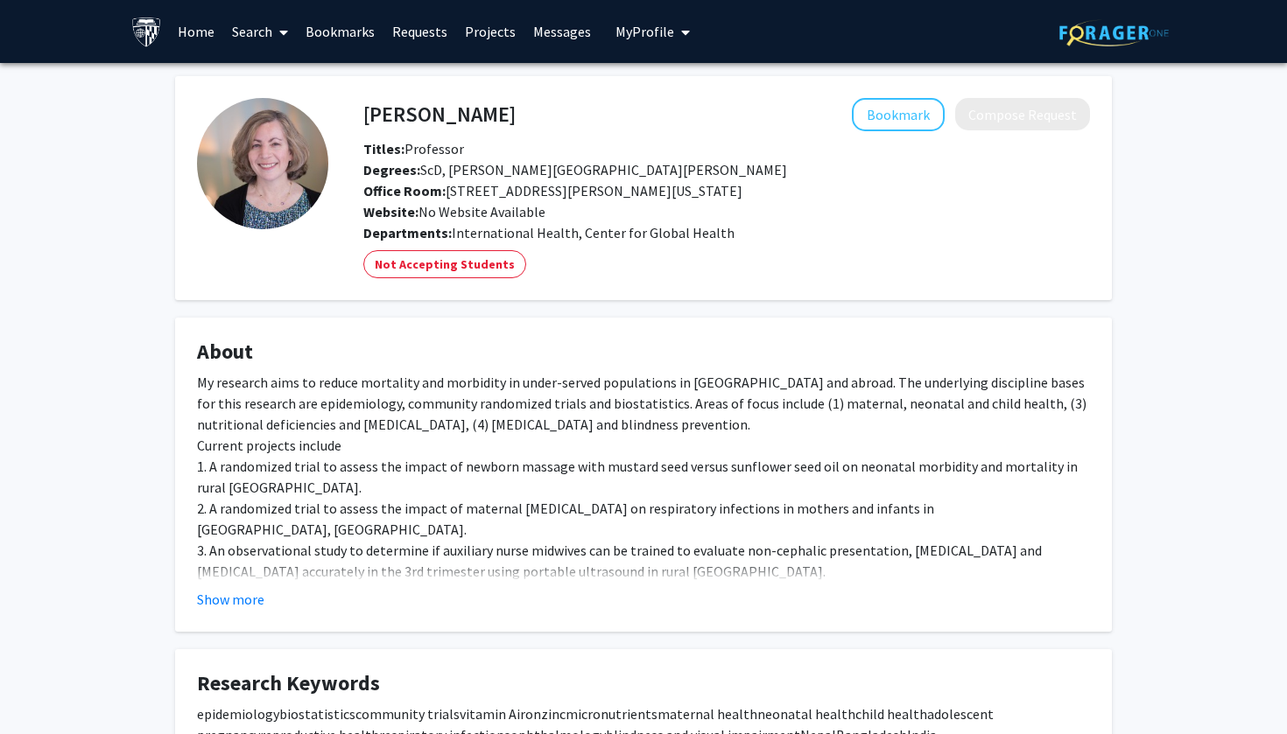
click at [403, 393] on div "My research aims to reduce mortality and morbidity in under-served populations …" at bounding box center [643, 519] width 893 height 294
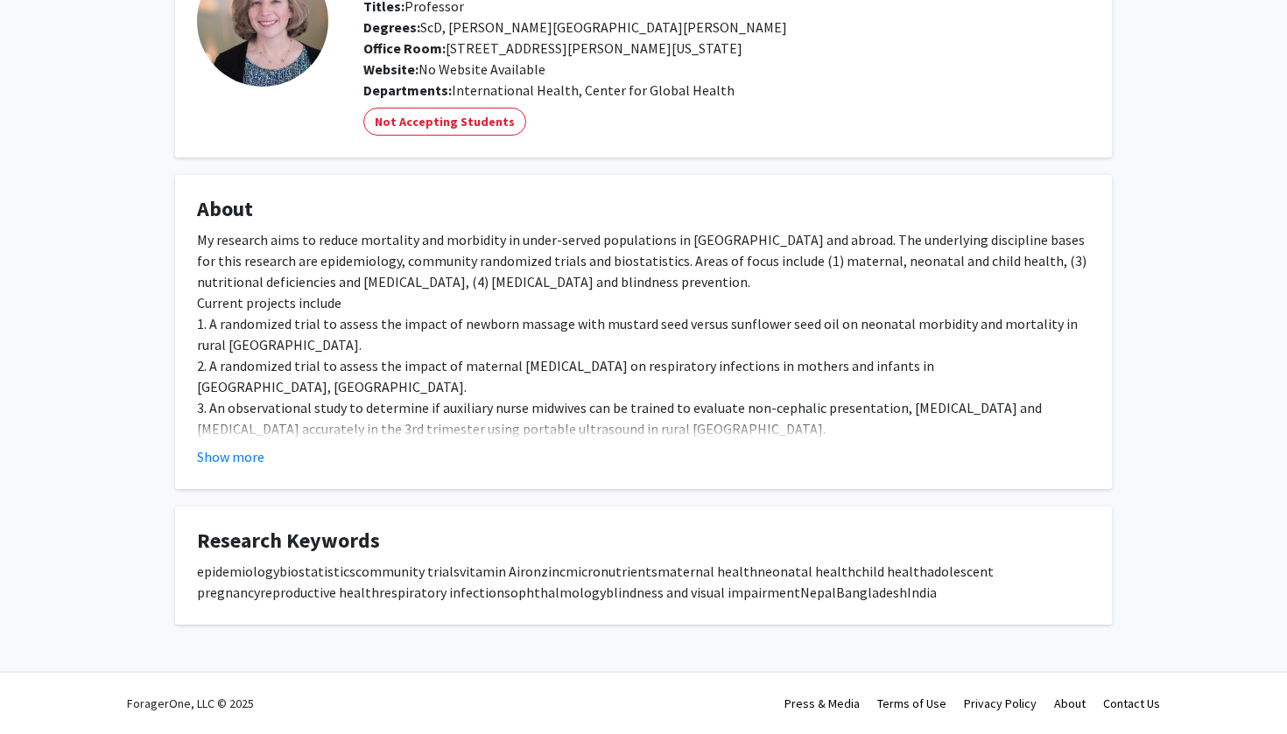
scroll to position [144, 0]
click at [205, 459] on button "Show more" at bounding box center [230, 456] width 67 height 21
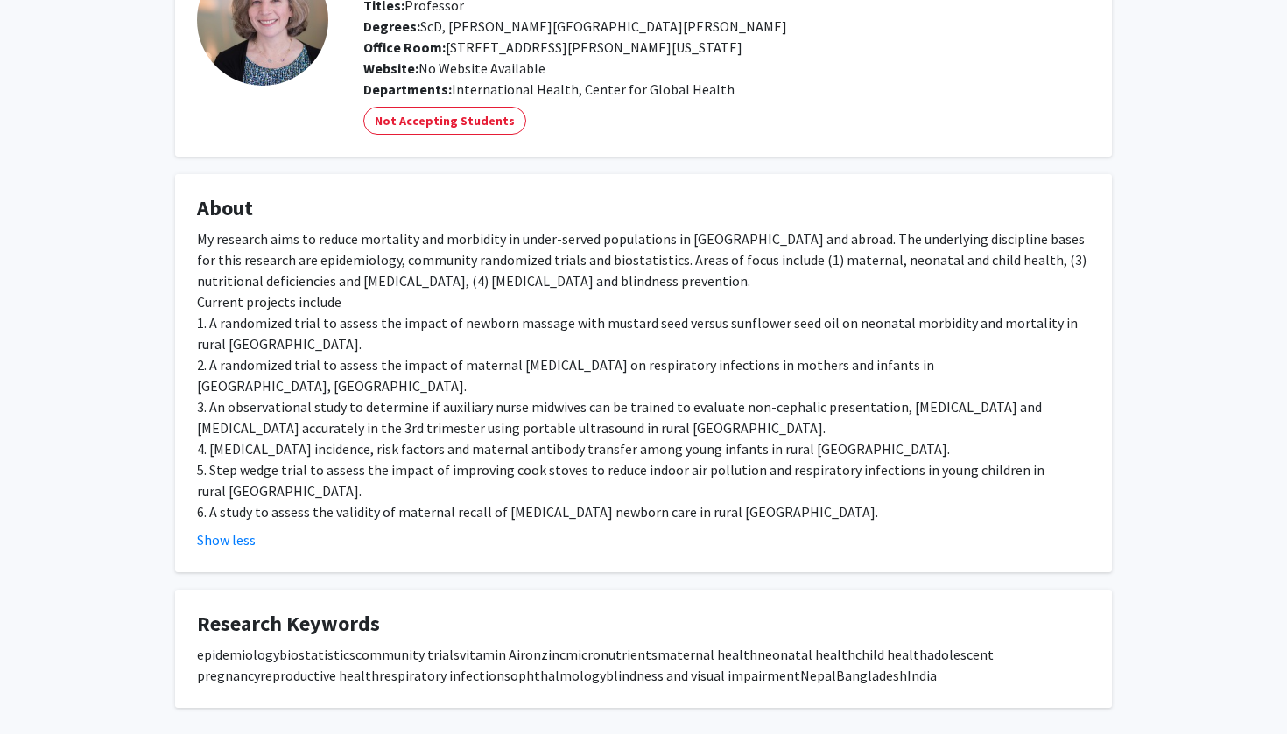
click at [361, 530] on div "Show less" at bounding box center [643, 540] width 893 height 21
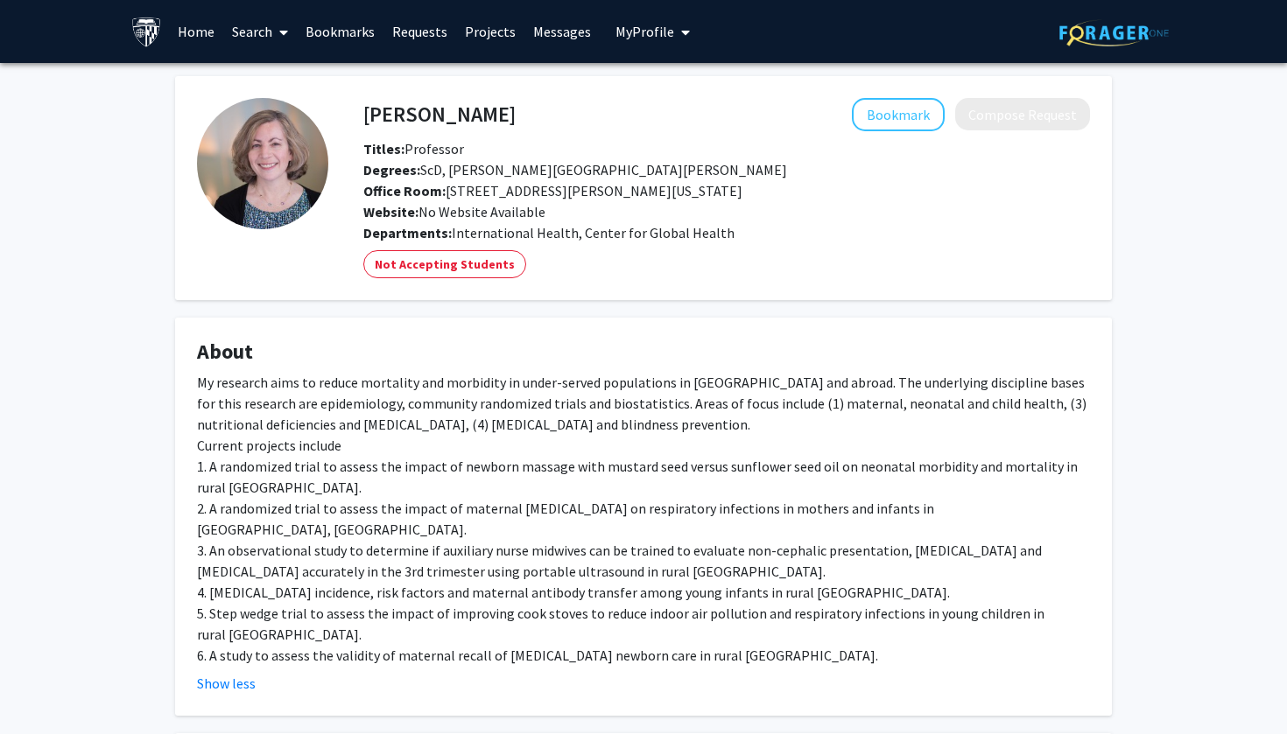
scroll to position [0, 0]
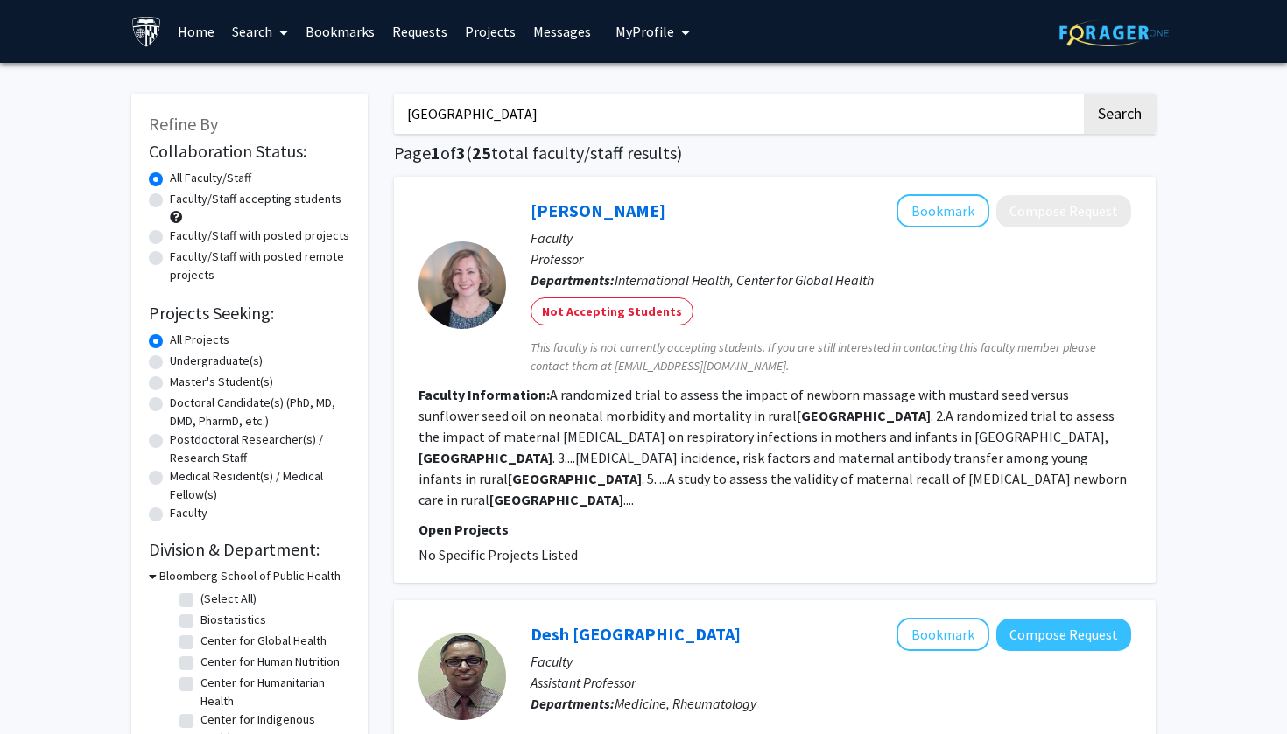
click at [771, 115] on input "[GEOGRAPHIC_DATA]" at bounding box center [737, 114] width 687 height 40
type input "n"
type input "[PERSON_NAME]"
click at [1119, 116] on button "Search" at bounding box center [1120, 114] width 72 height 40
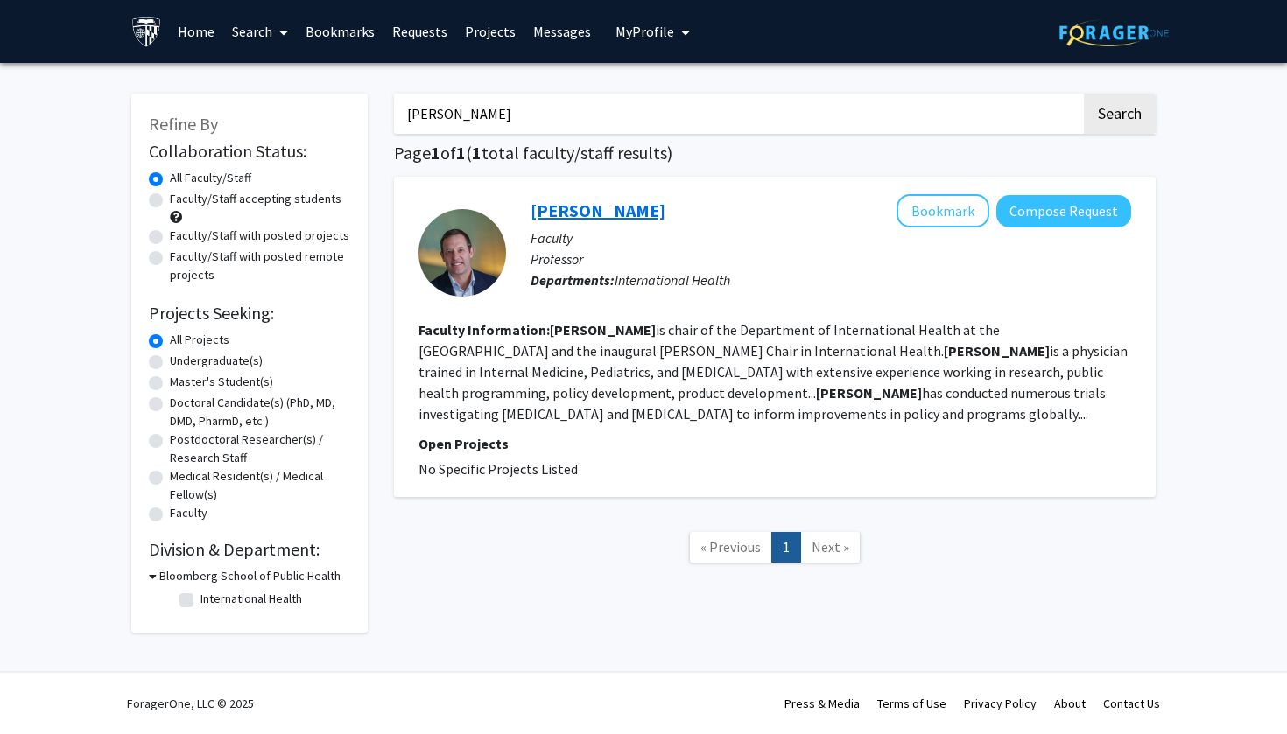
click at [558, 216] on link "[PERSON_NAME]" at bounding box center [597, 211] width 135 height 22
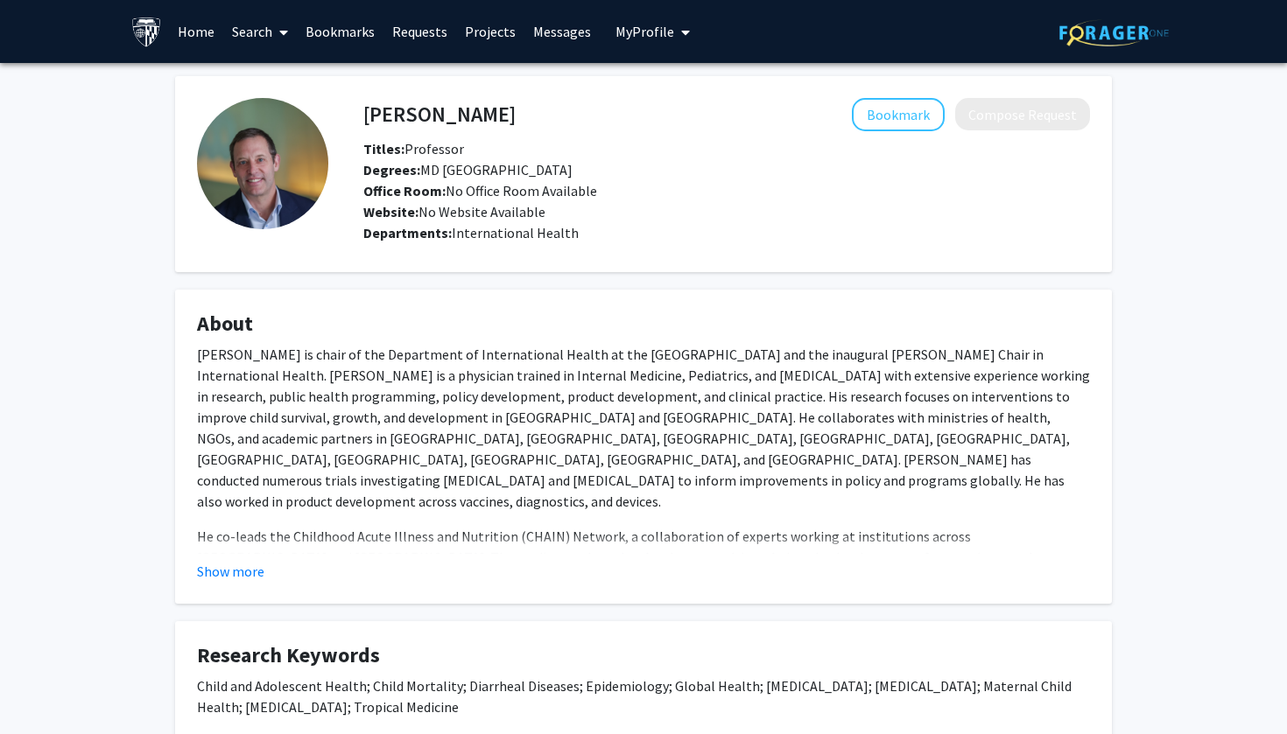
click at [150, 444] on div "Judd Walson Bookmark Compose Request Titles: Professor Degrees: MD Tufts Univer…" at bounding box center [643, 436] width 1287 height 747
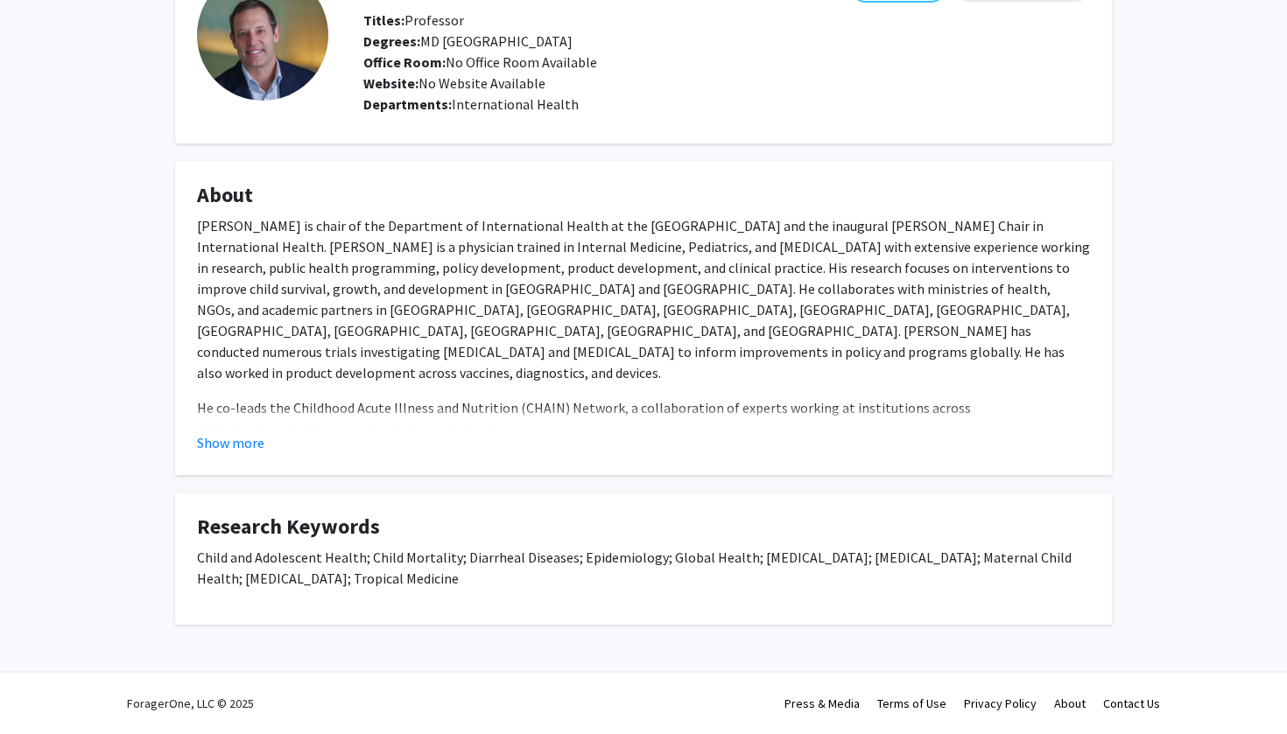
scroll to position [130, 0]
click at [219, 442] on button "Show more" at bounding box center [230, 442] width 67 height 21
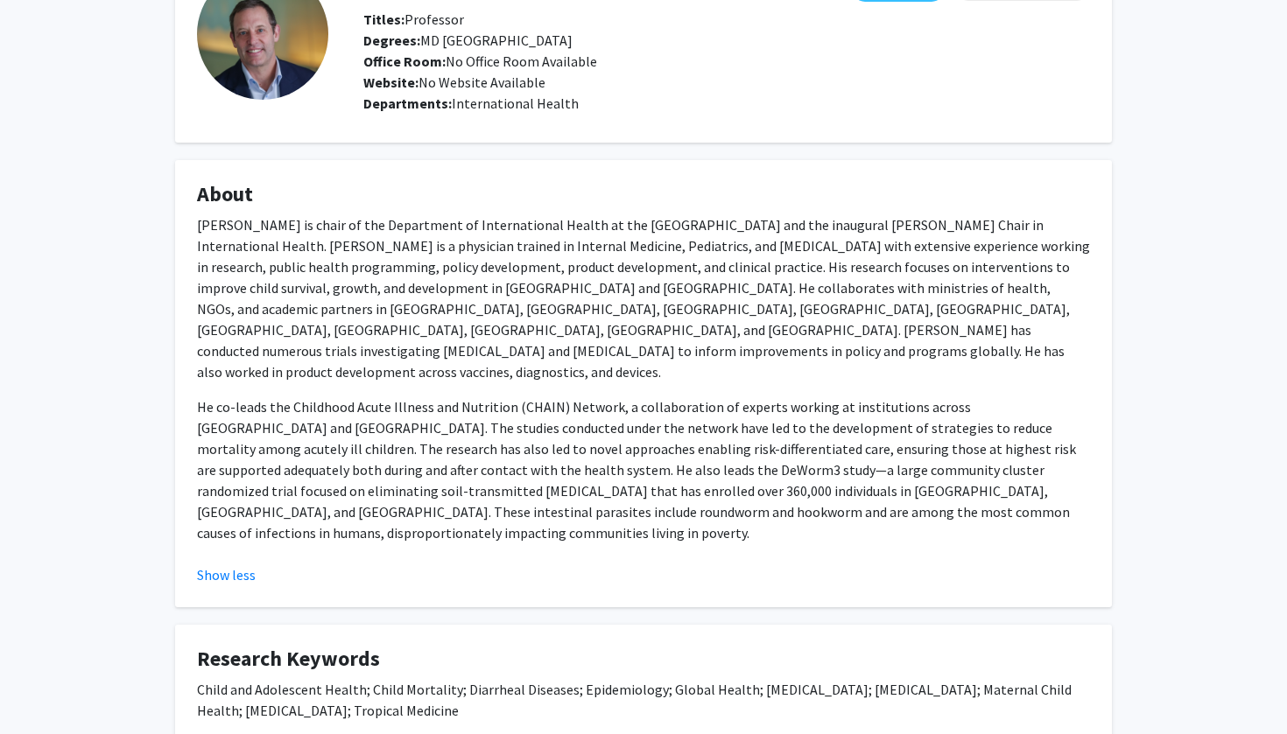
click at [153, 442] on div "Judd Walson Bookmark Compose Request Titles: Professor Degrees: MD Tufts Univer…" at bounding box center [643, 373] width 1287 height 880
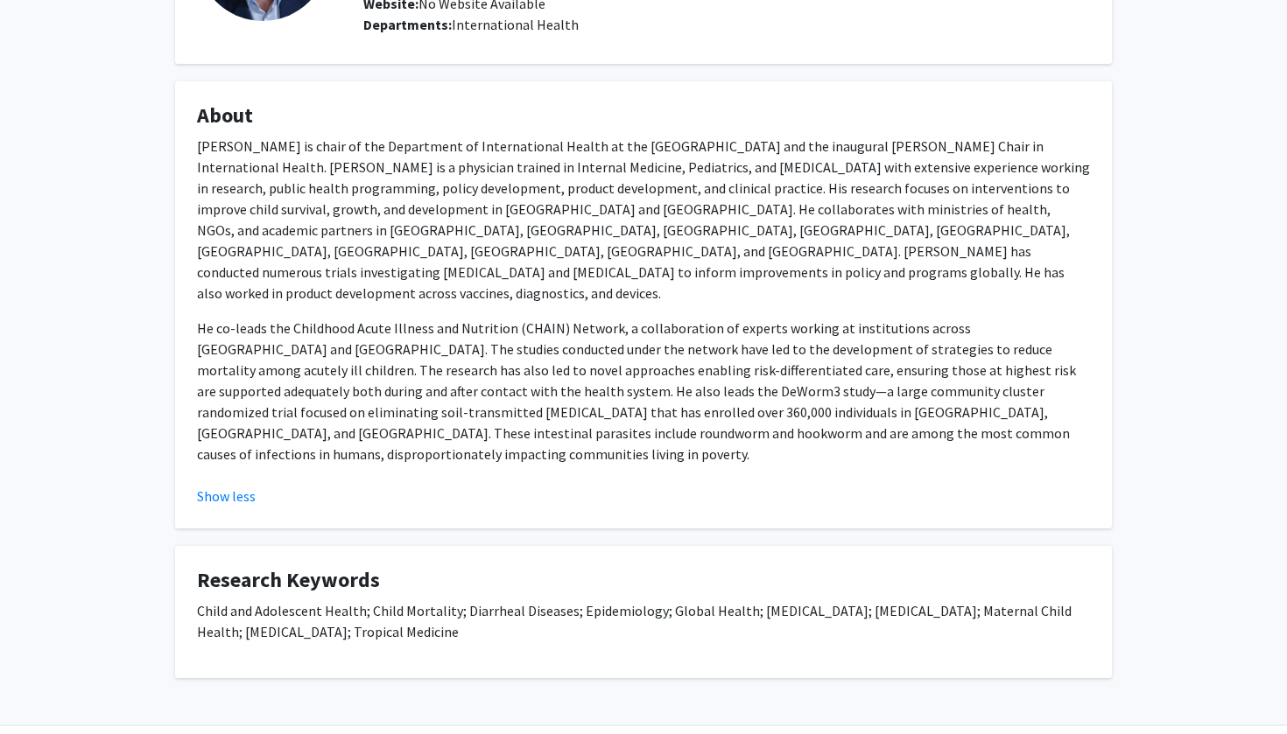
scroll to position [200, 0]
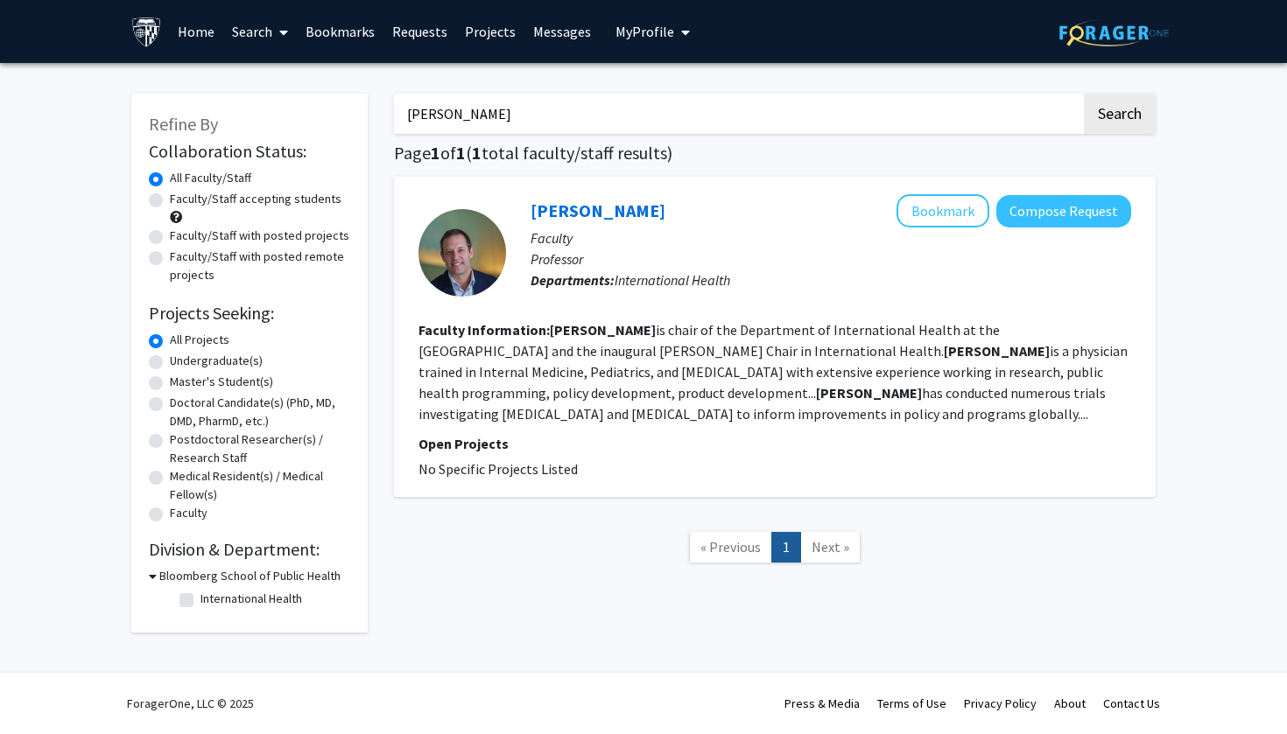
click at [659, 123] on input "[PERSON_NAME]" at bounding box center [737, 114] width 687 height 40
type input "j"
type input "pharmacoeconomics"
click at [1119, 116] on button "Search" at bounding box center [1120, 114] width 72 height 40
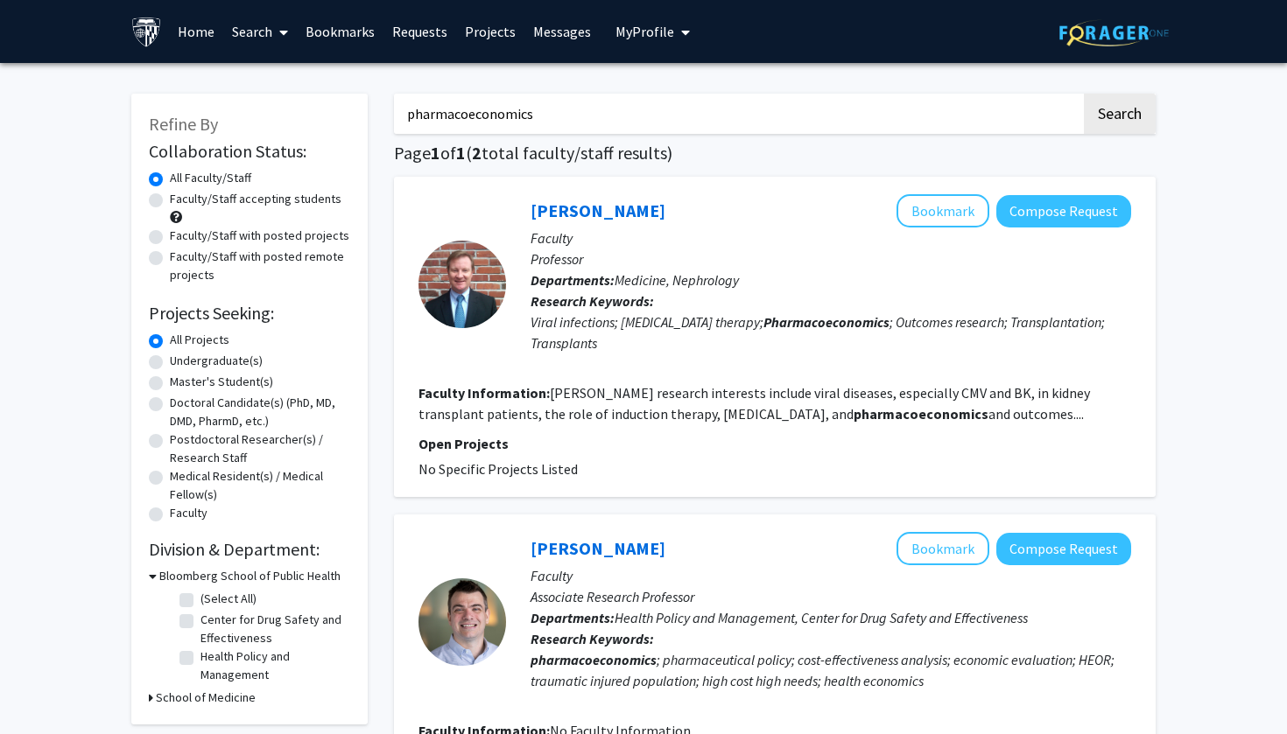
click at [1217, 452] on div "Refine By Collaboration Status: Collaboration Status All Faculty/Staff Collabor…" at bounding box center [643, 509] width 1287 height 892
click at [170, 207] on label "Faculty/Staff accepting students" at bounding box center [256, 199] width 172 height 18
click at [170, 201] on input "Faculty/Staff accepting students" at bounding box center [175, 195] width 11 height 11
radio input "true"
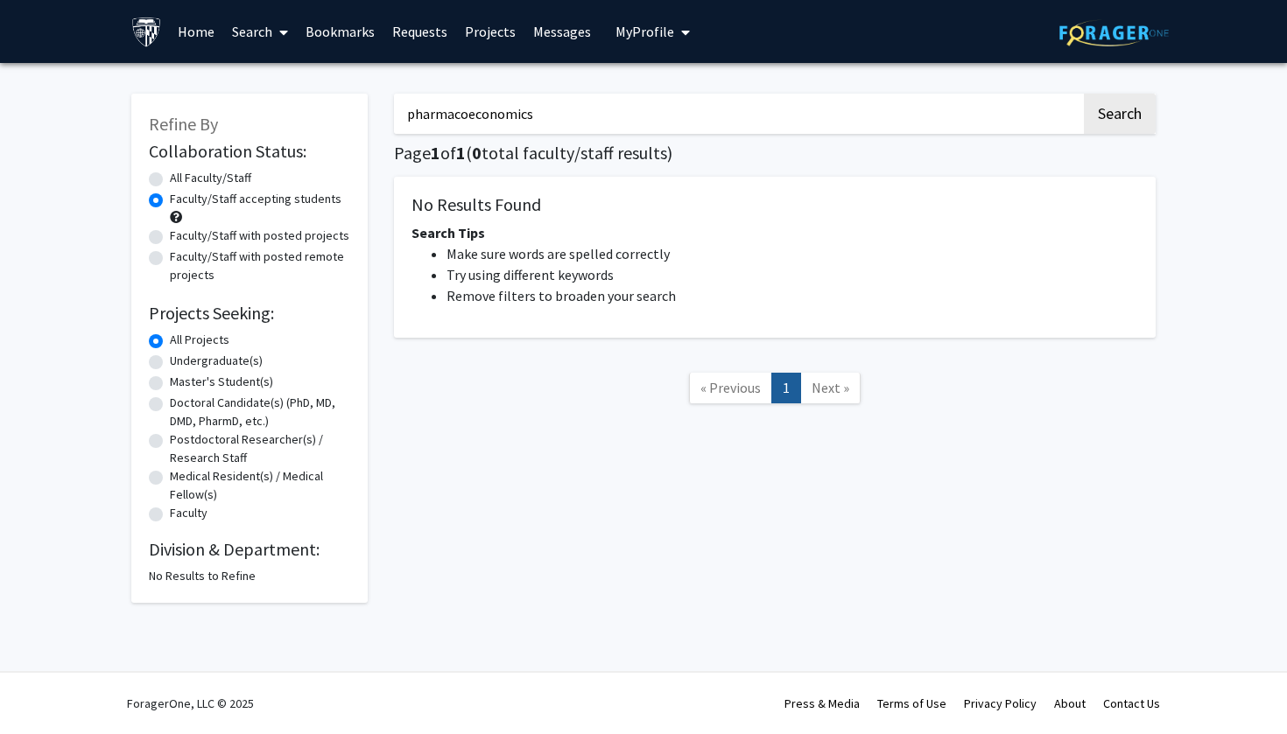
click at [830, 115] on input "pharmacoeconomics" at bounding box center [737, 114] width 687 height 40
type input "p"
click at [693, 119] on input "pharmacoeconomics" at bounding box center [737, 114] width 687 height 40
type input "p"
radio input "true"
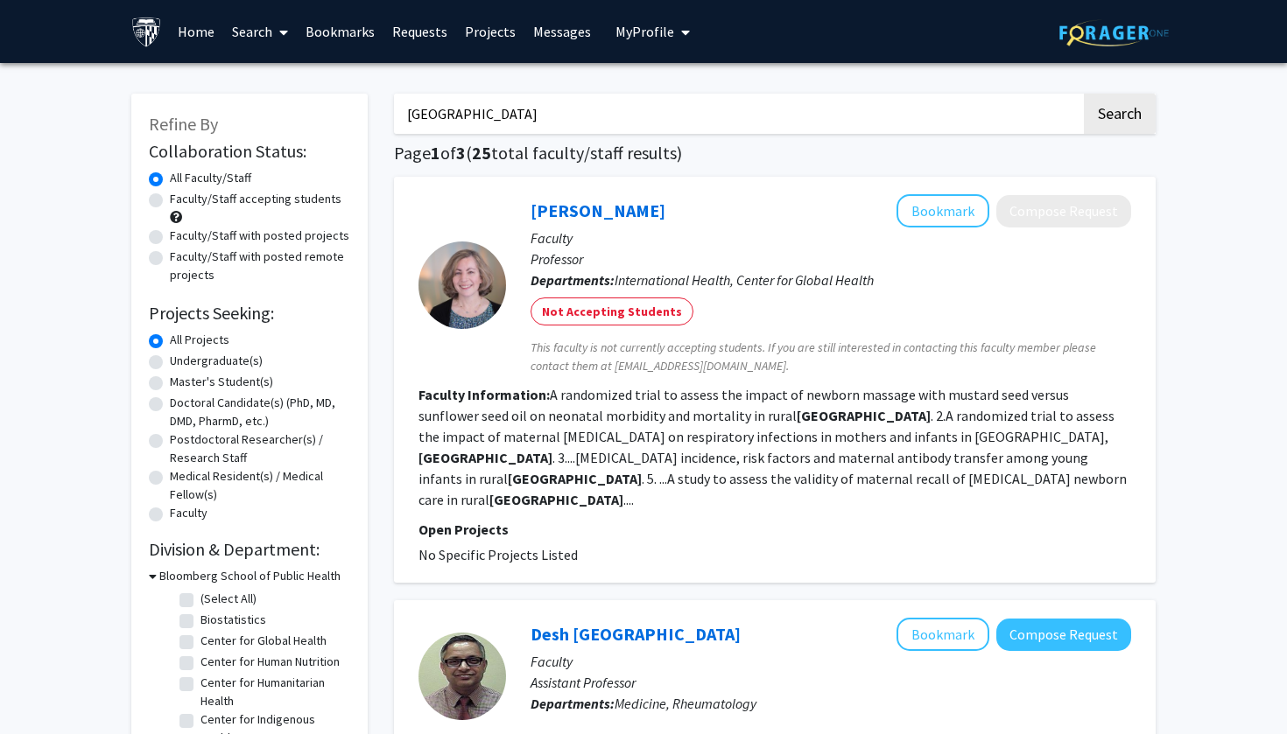
type input "health economics"
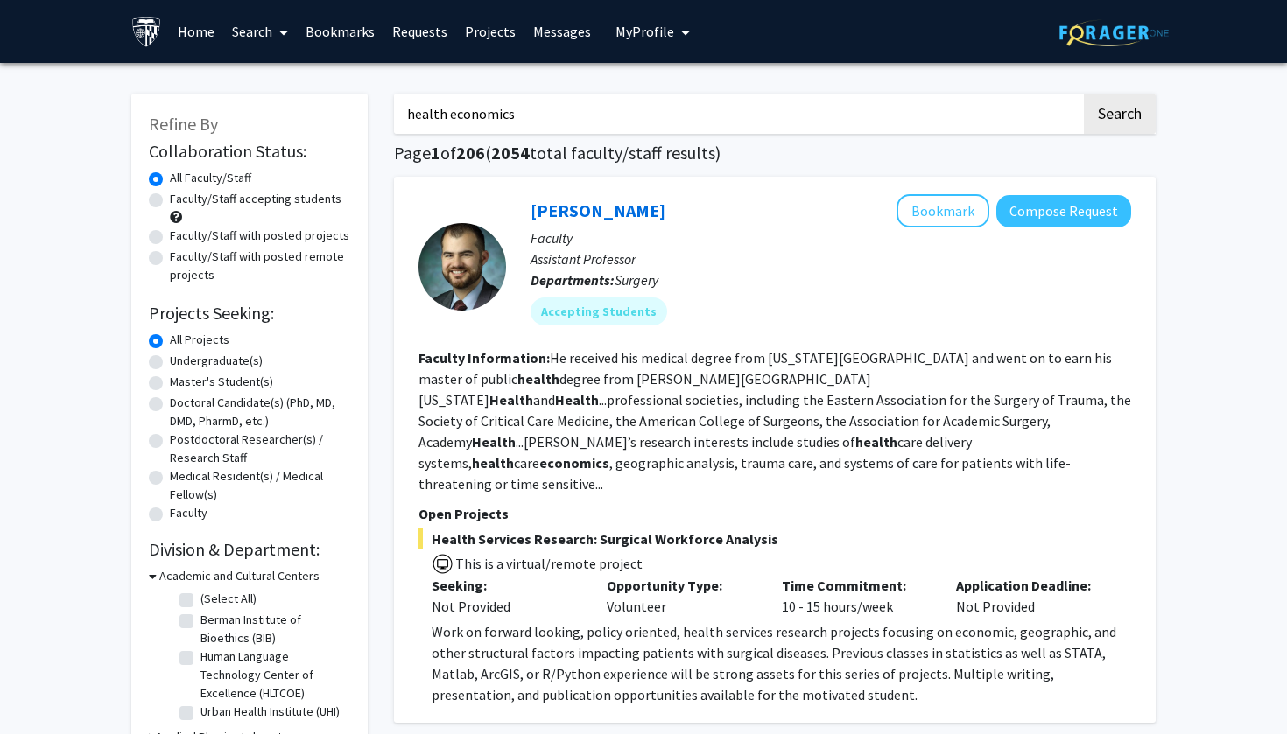
radio input "false"
radio input "true"
radio input "false"
radio input "true"
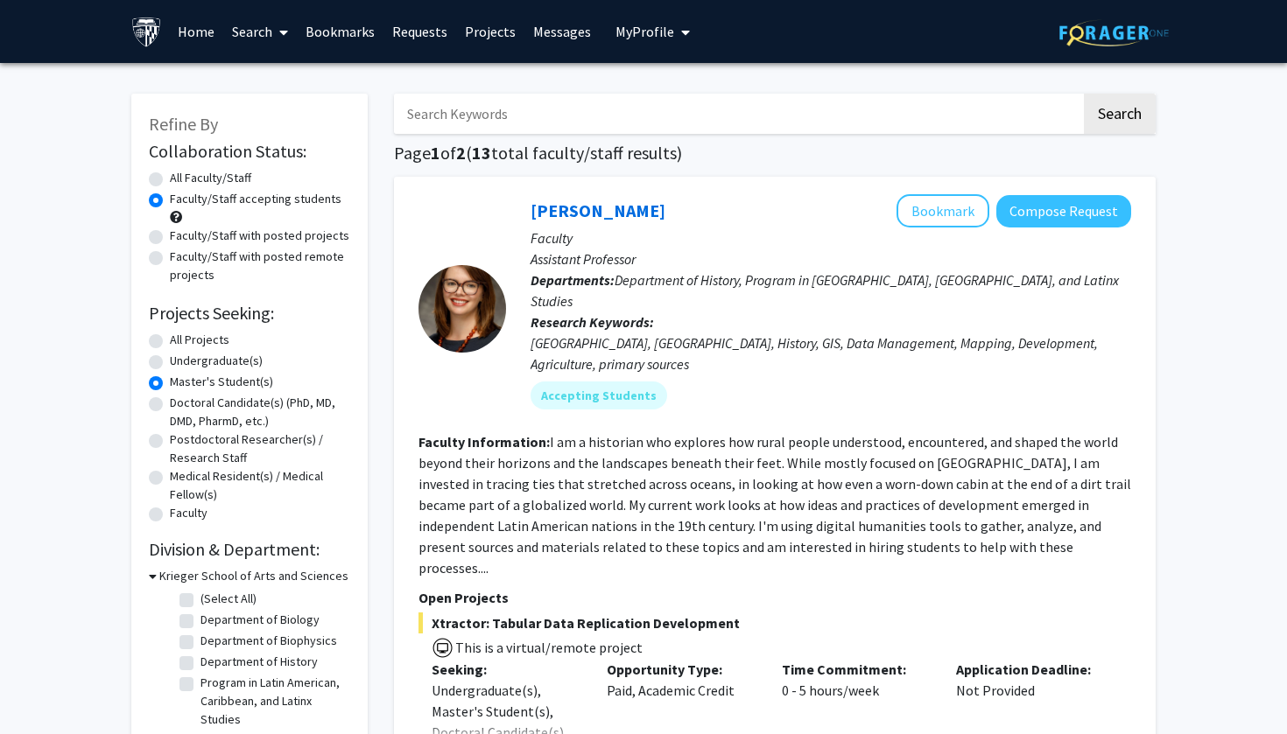
radio input "false"
radio input "true"
radio input "false"
radio input "true"
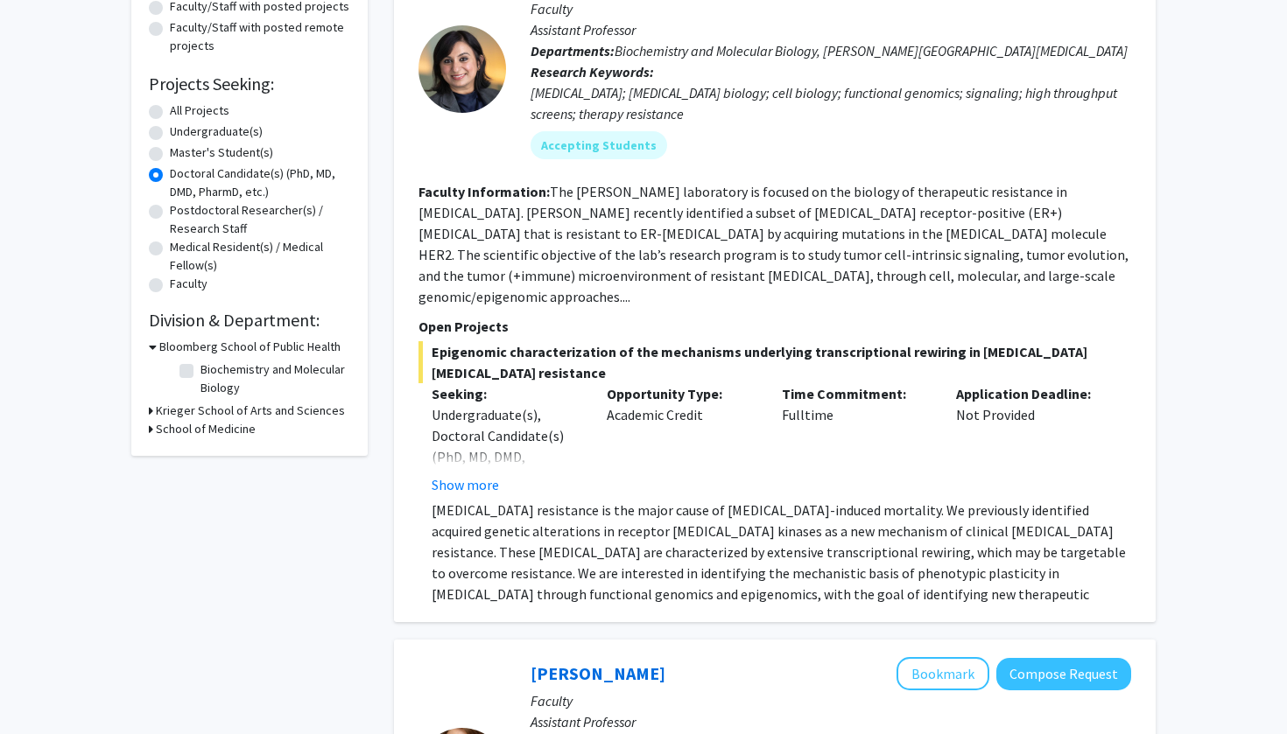
scroll to position [233, 0]
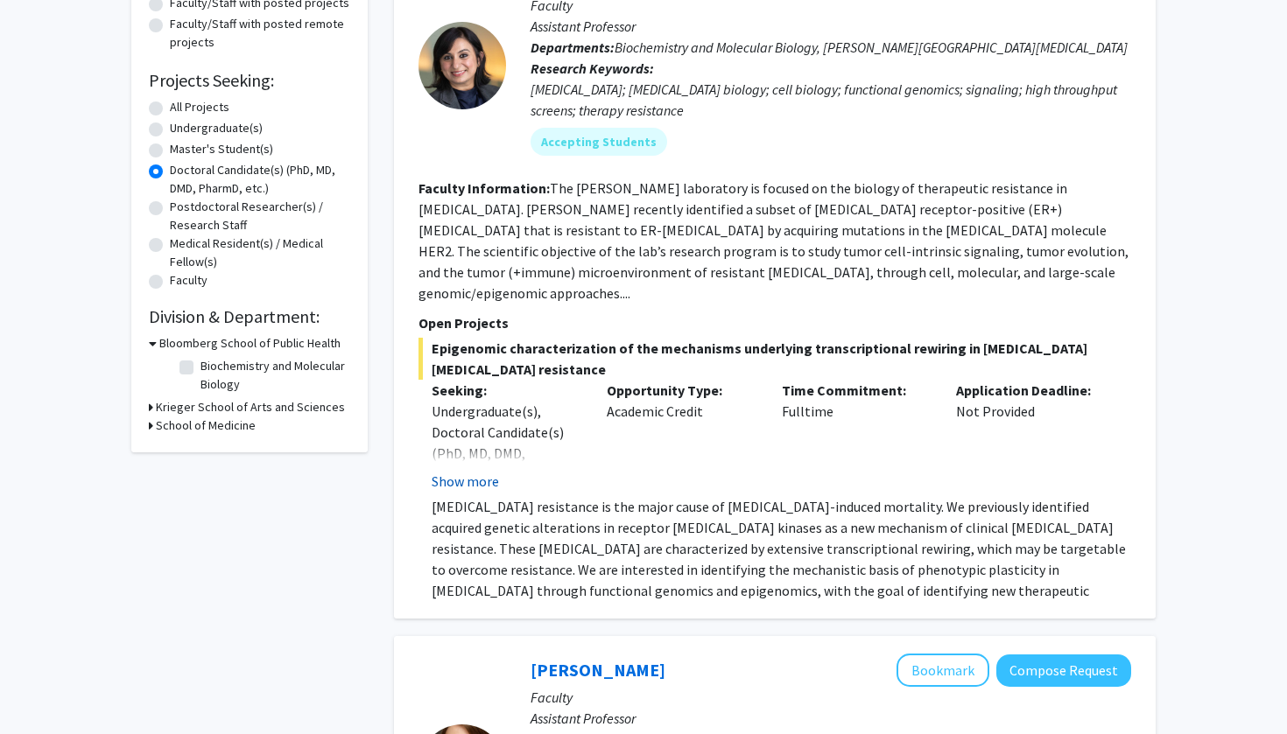
click at [466, 471] on button "Show more" at bounding box center [464, 481] width 67 height 21
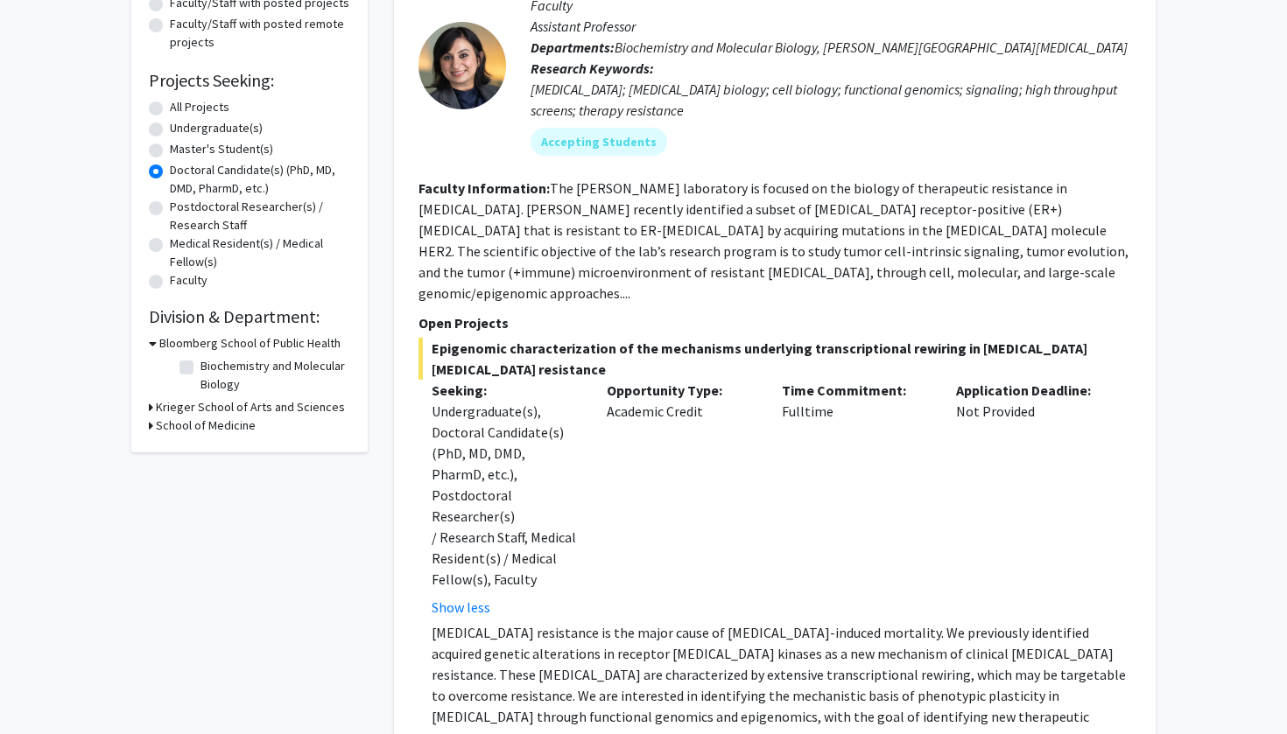
click at [580, 526] on div "Seeking: Undergraduate(s), Doctoral Candidate(s) (PhD, MD, DMD, PharmD, etc.), …" at bounding box center [505, 499] width 175 height 238
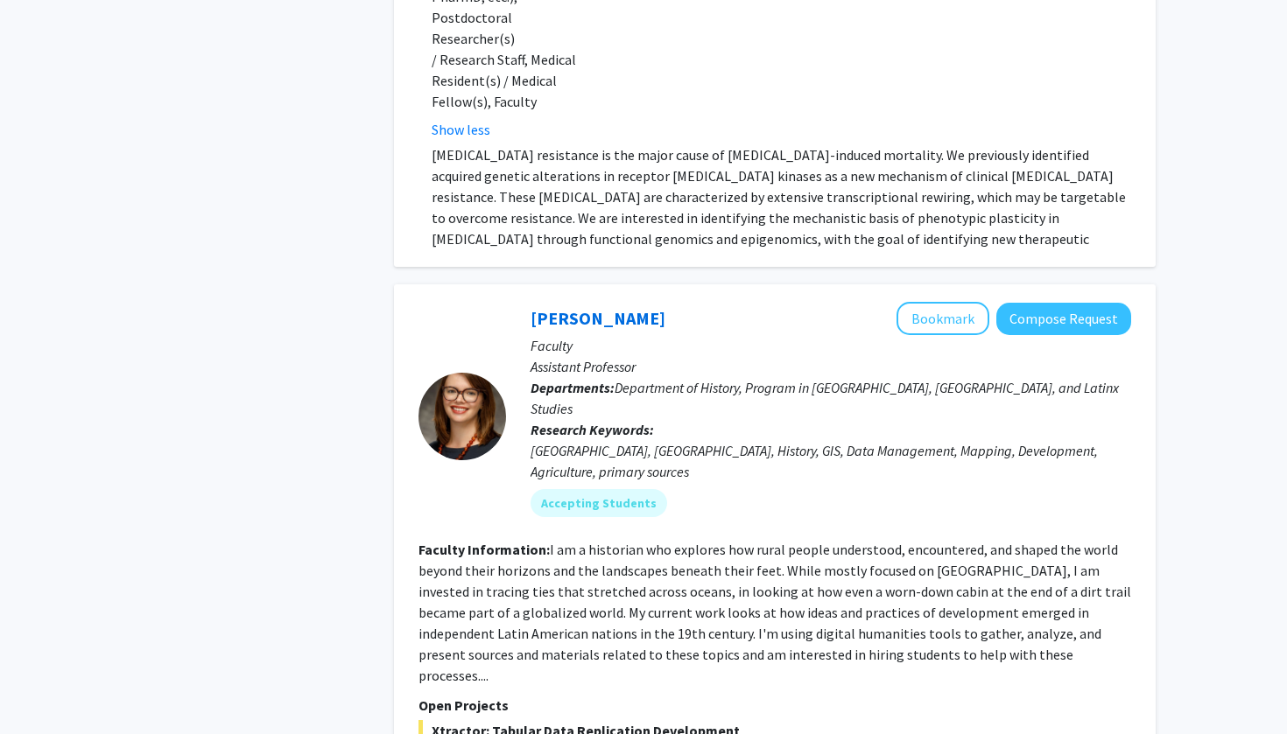
scroll to position [716, 0]
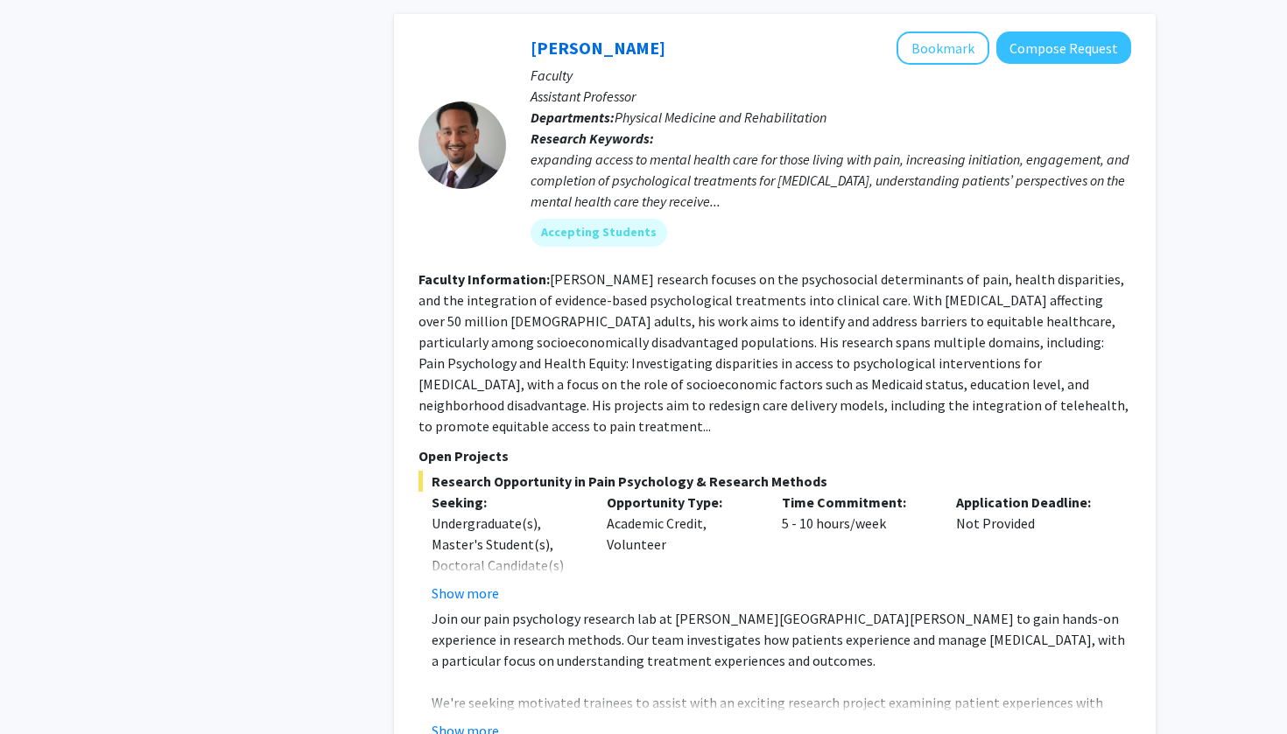
scroll to position [1761, 0]
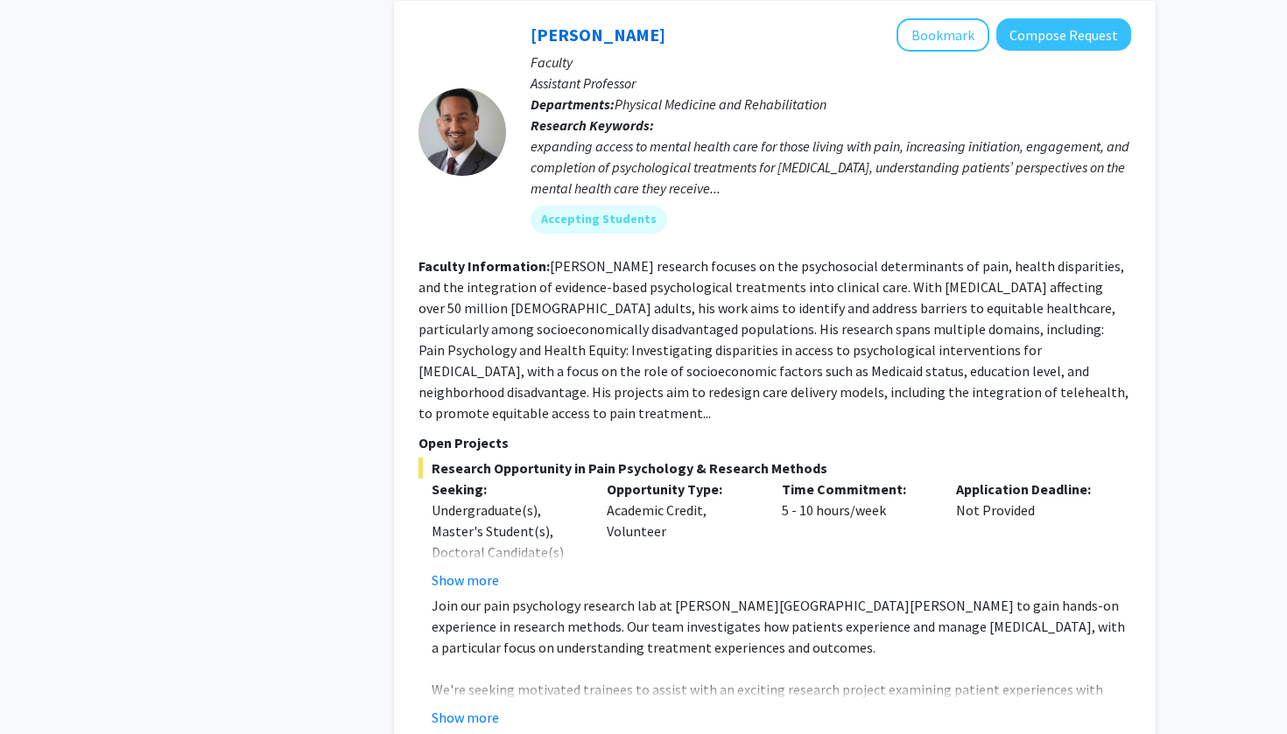
click at [204, 555] on div "Refine By Collaboration Status: Collaboration Status All Faculty/Staff Collabor…" at bounding box center [249, 331] width 263 height 4032
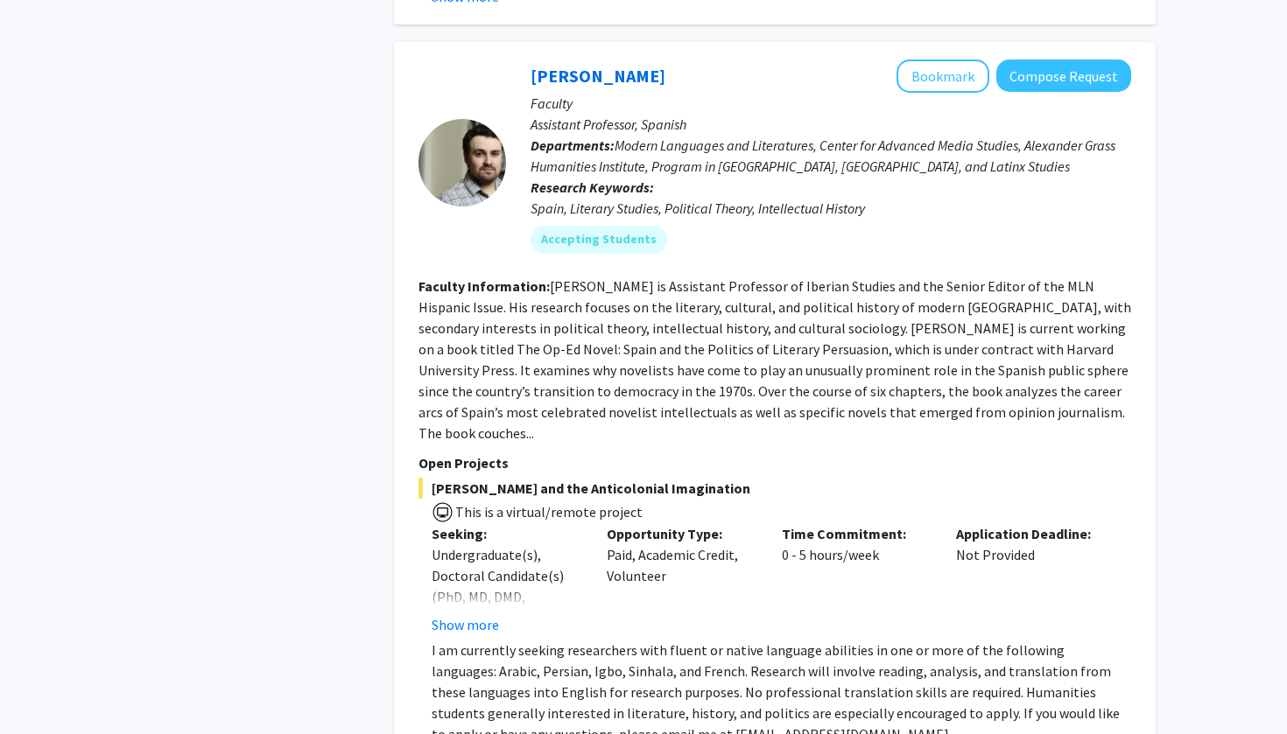
scroll to position [2483, 0]
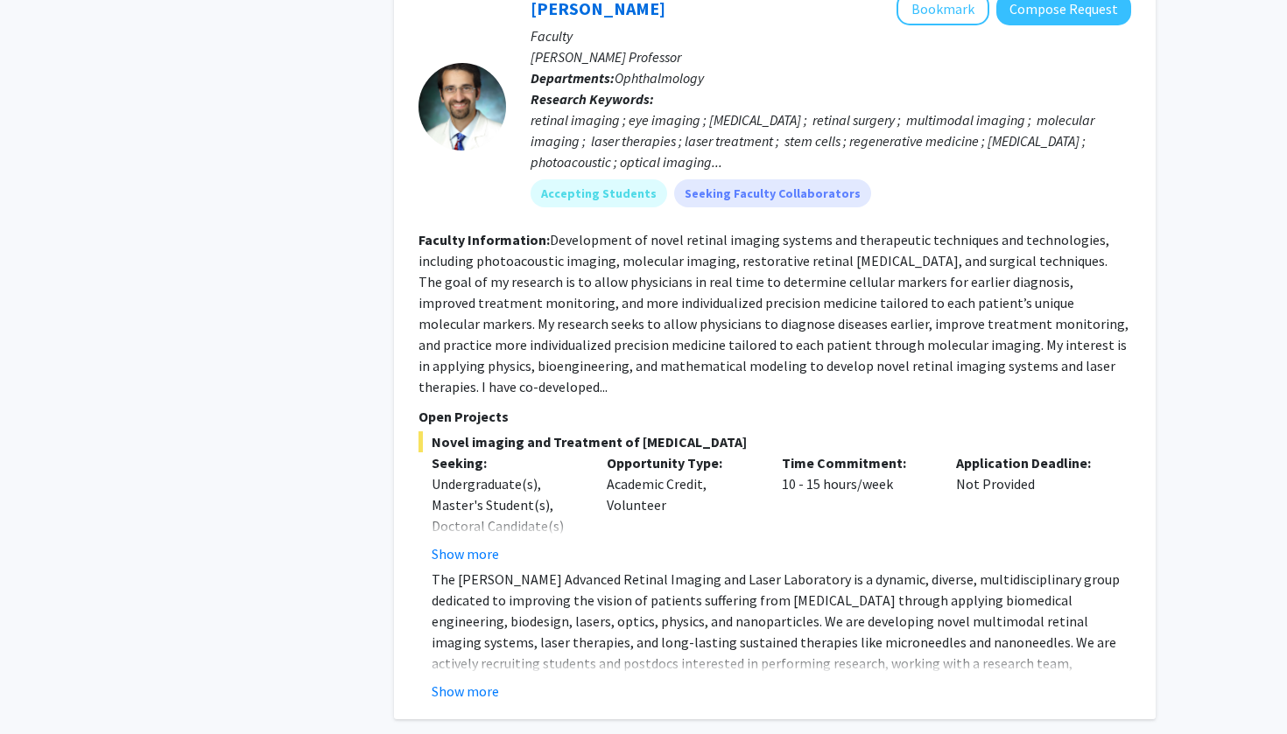
scroll to position [3290, 0]
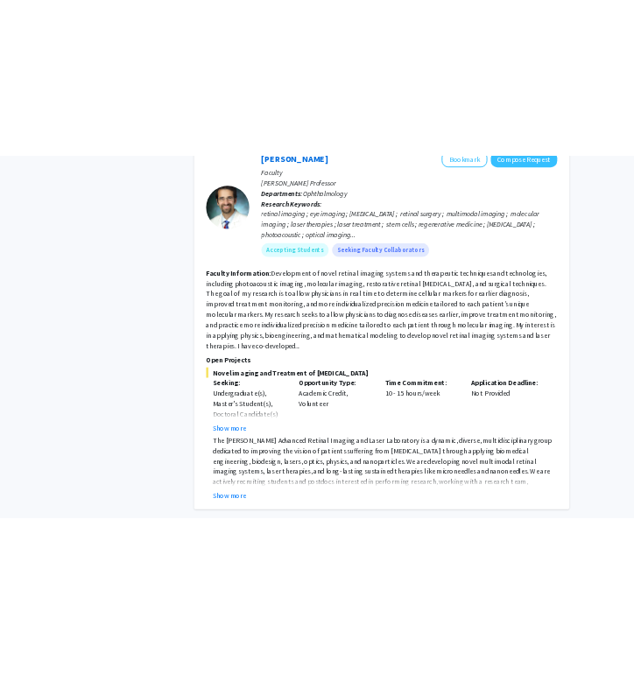
scroll to position [2937, 0]
